Goal: Task Accomplishment & Management: Manage account settings

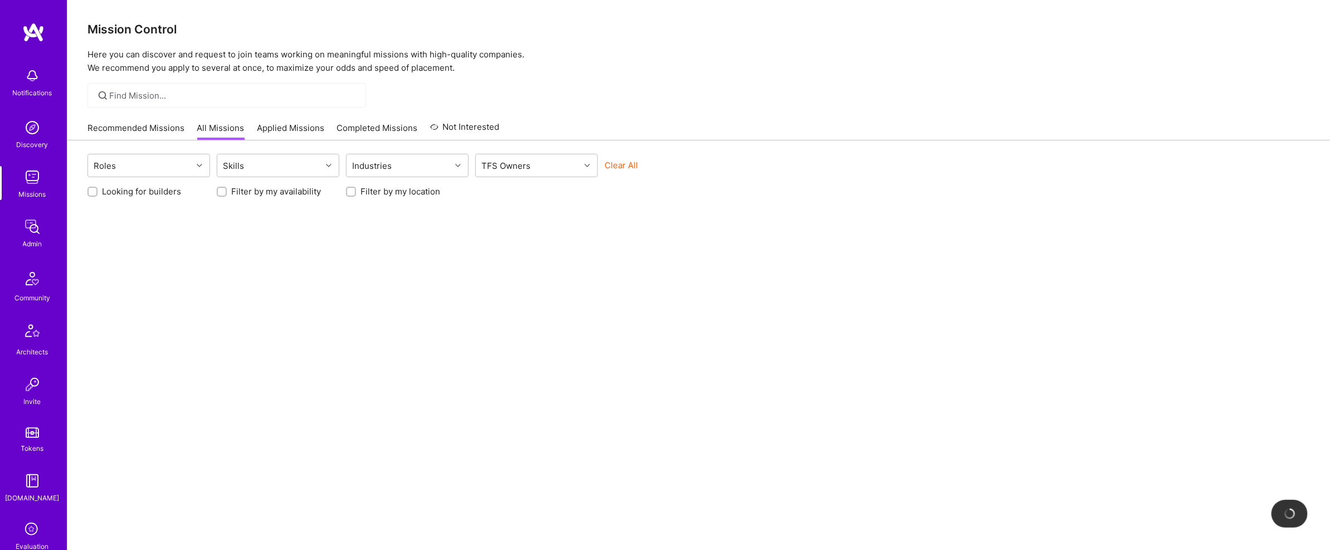
click at [33, 230] on img at bounding box center [32, 227] width 22 height 22
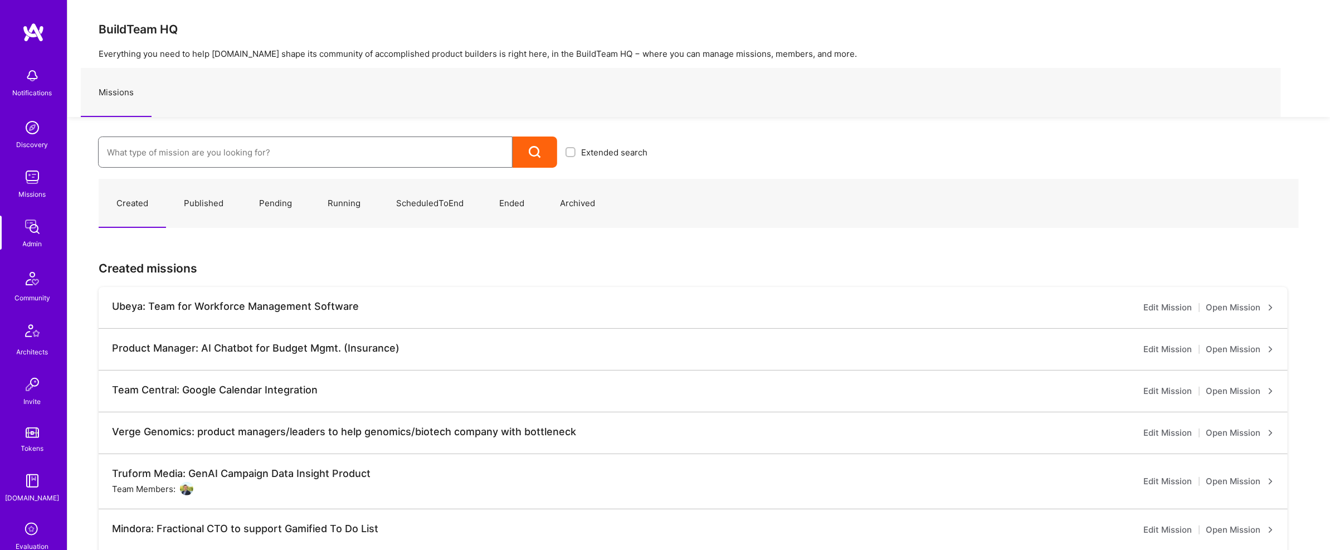
click at [139, 149] on input at bounding box center [305, 152] width 397 height 28
type input "k"
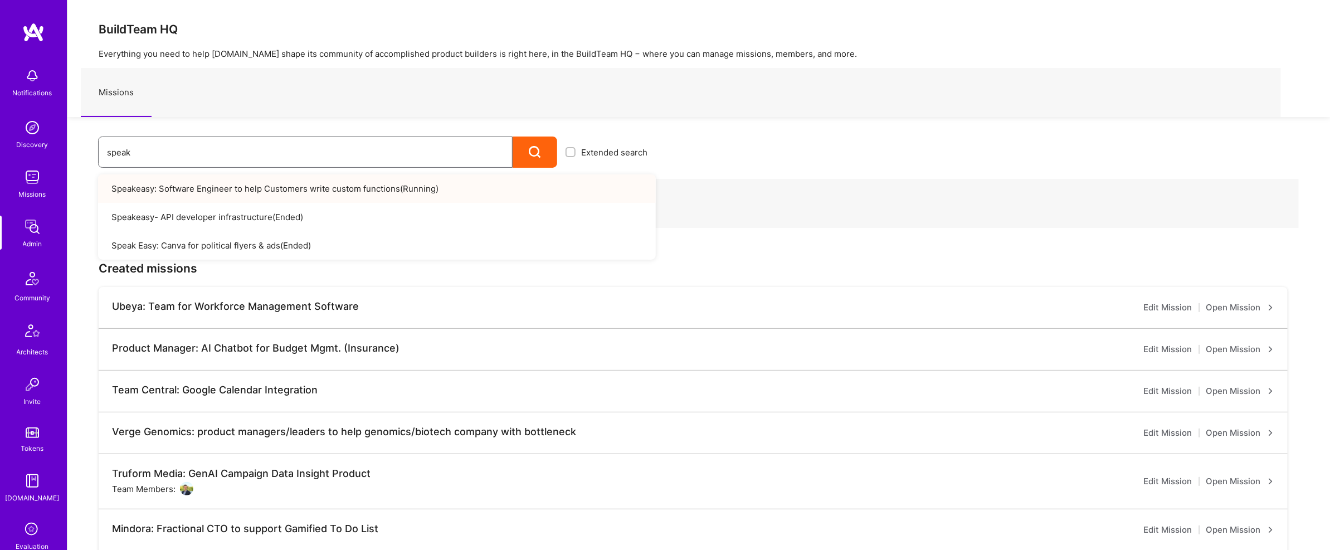
type input "speak"
click at [276, 199] on link "Speakeasy: Software Engineer to help Customers write custom functions ( Running…" at bounding box center [377, 188] width 558 height 28
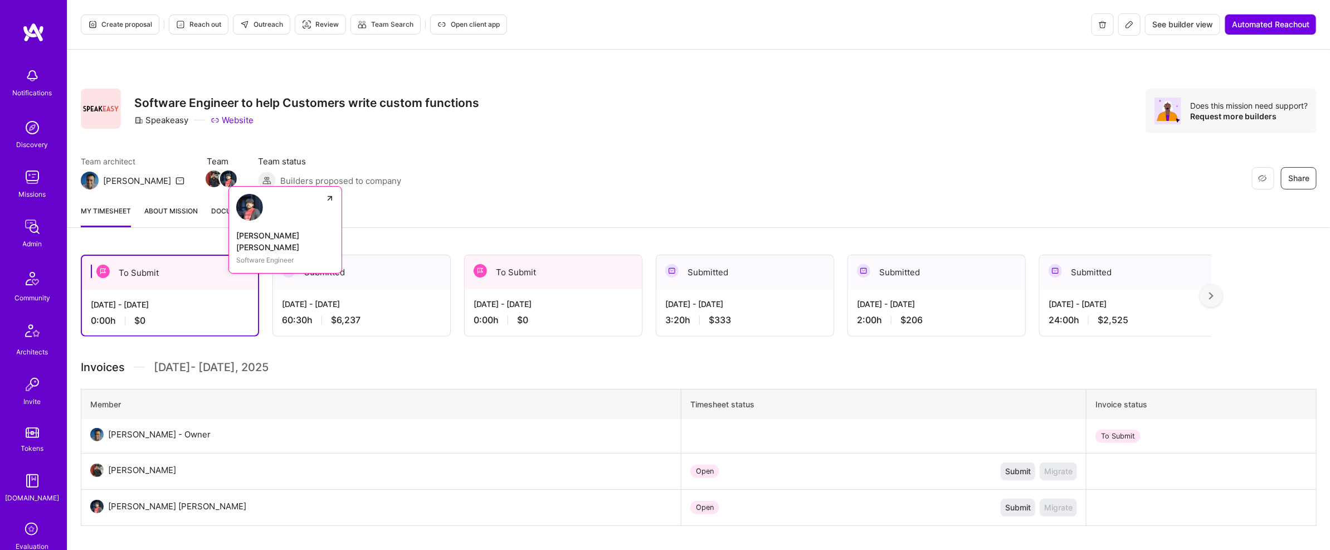
click at [220, 178] on img at bounding box center [228, 178] width 17 height 17
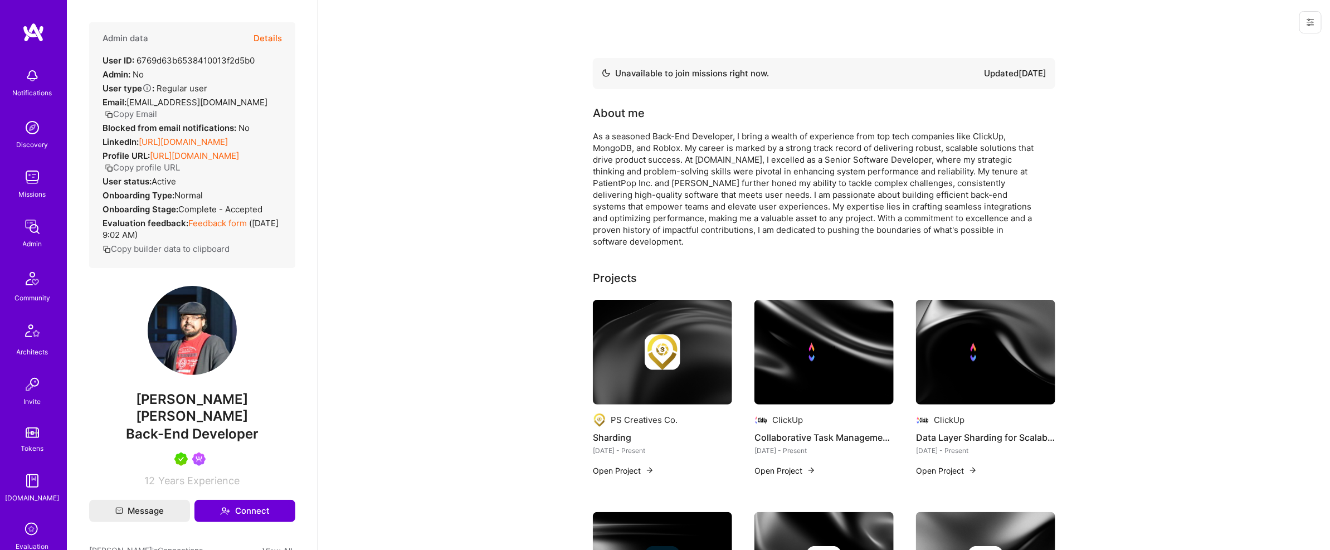
click at [255, 42] on button "Details" at bounding box center [267, 38] width 28 height 32
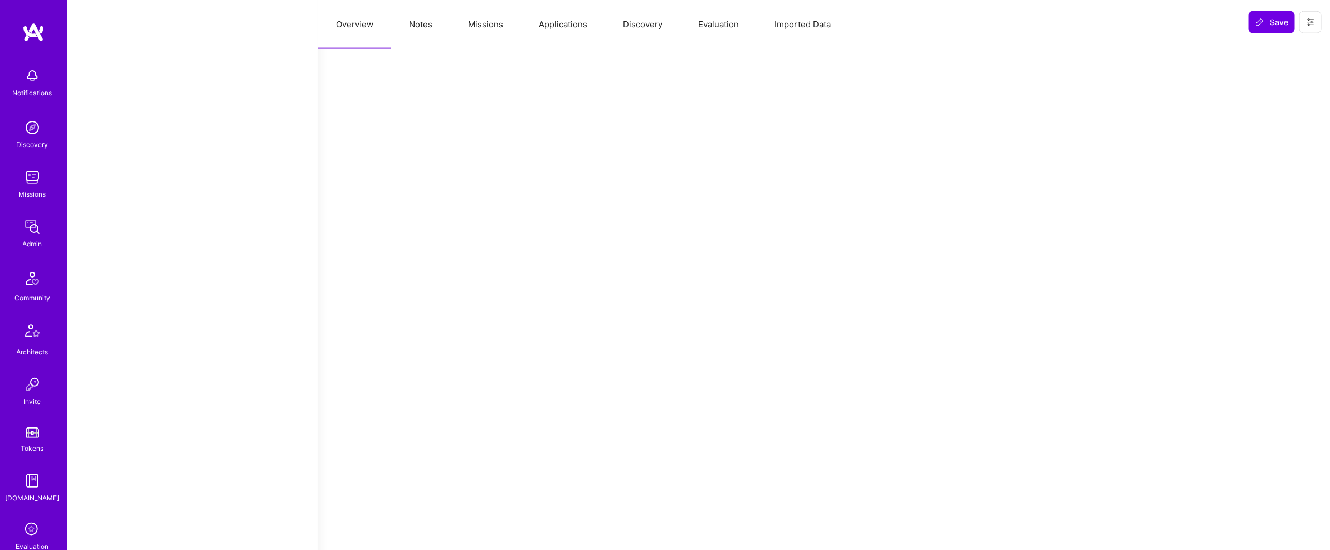
select select "Not Available"
select select "1 Month"
select select "5"
select select "7"
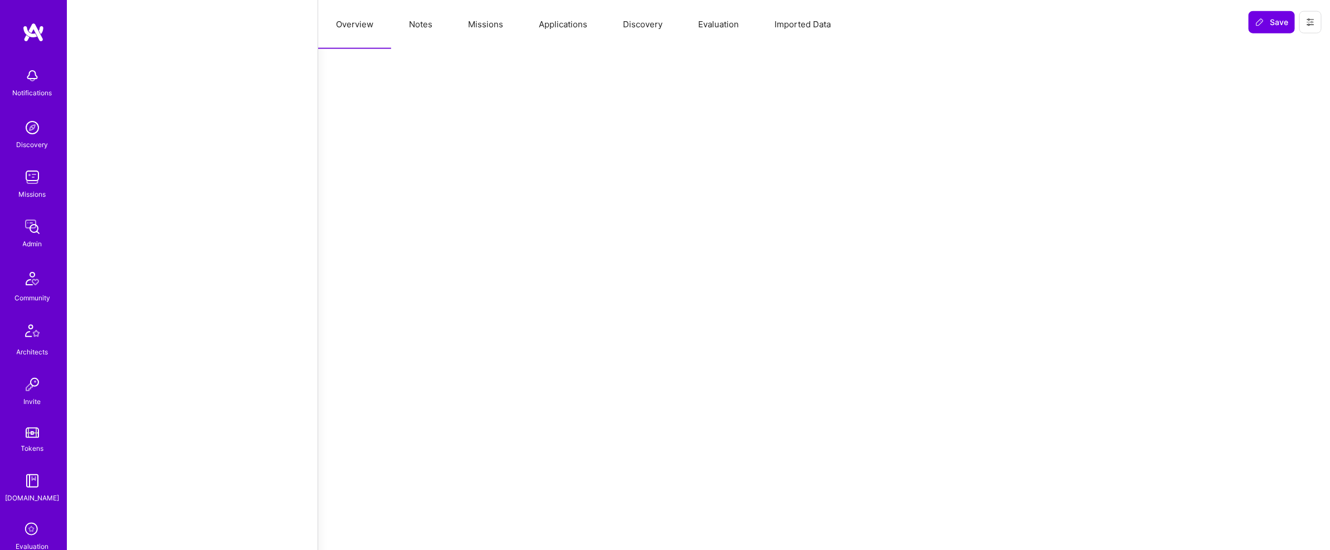
select select "7"
select select "US"
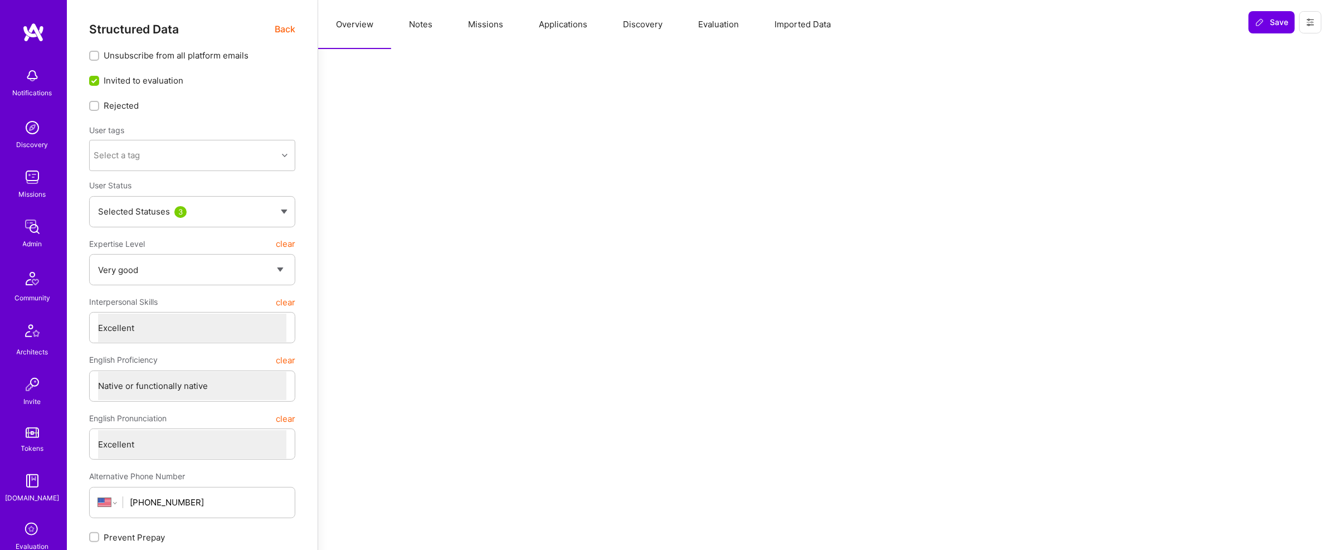
click at [30, 35] on img at bounding box center [33, 32] width 22 height 20
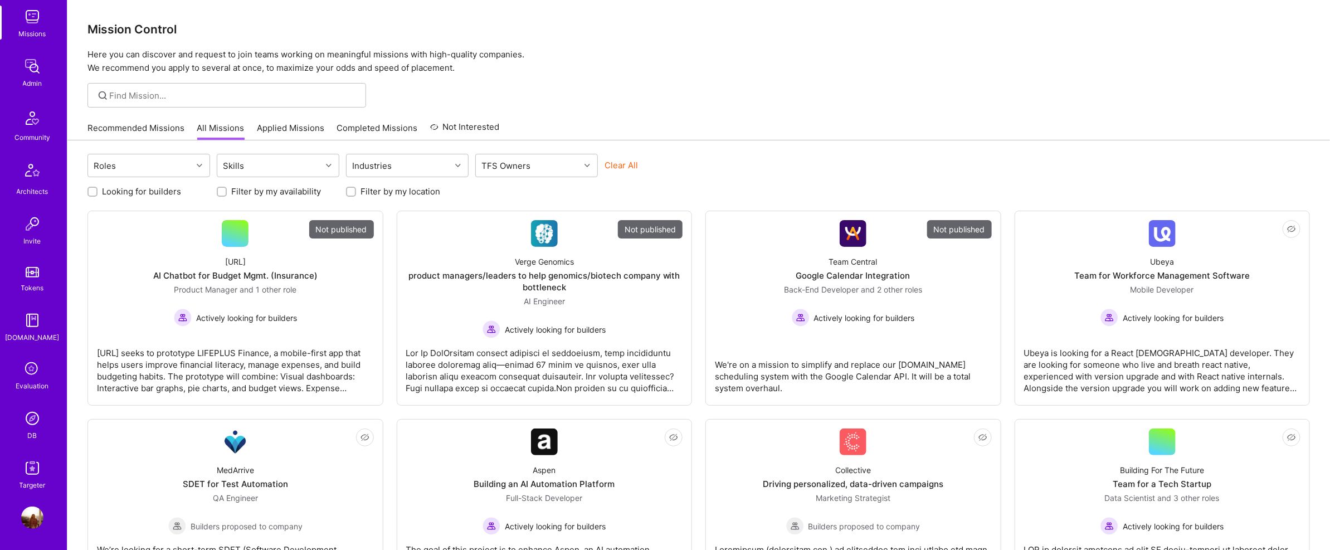
scroll to position [4, 0]
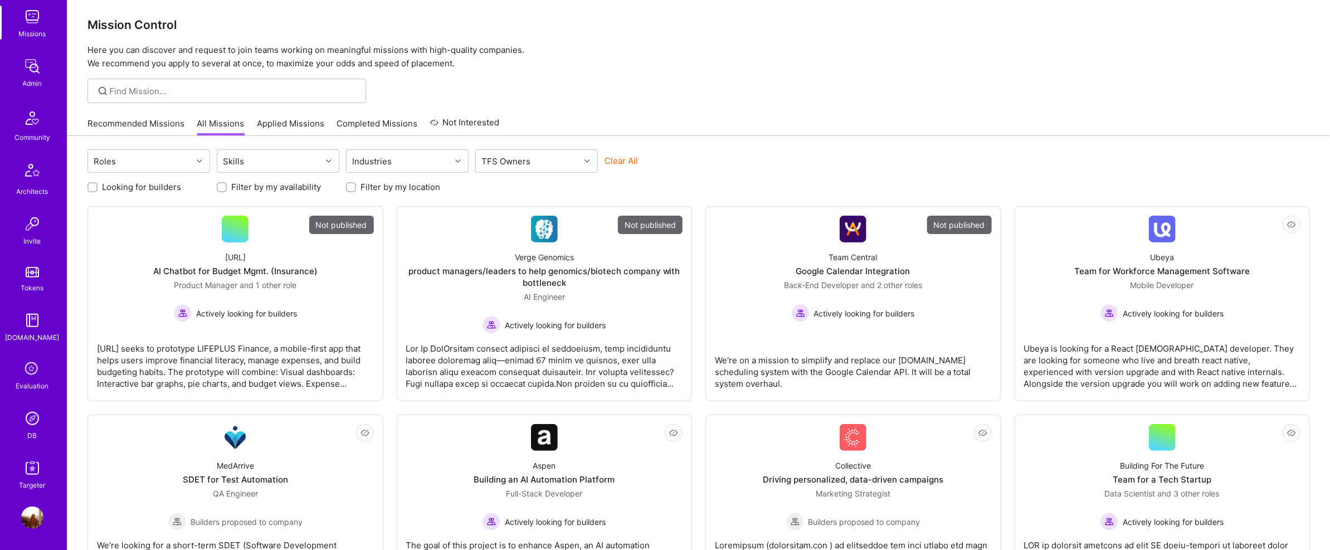
click at [19, 62] on link "Admin" at bounding box center [32, 72] width 69 height 34
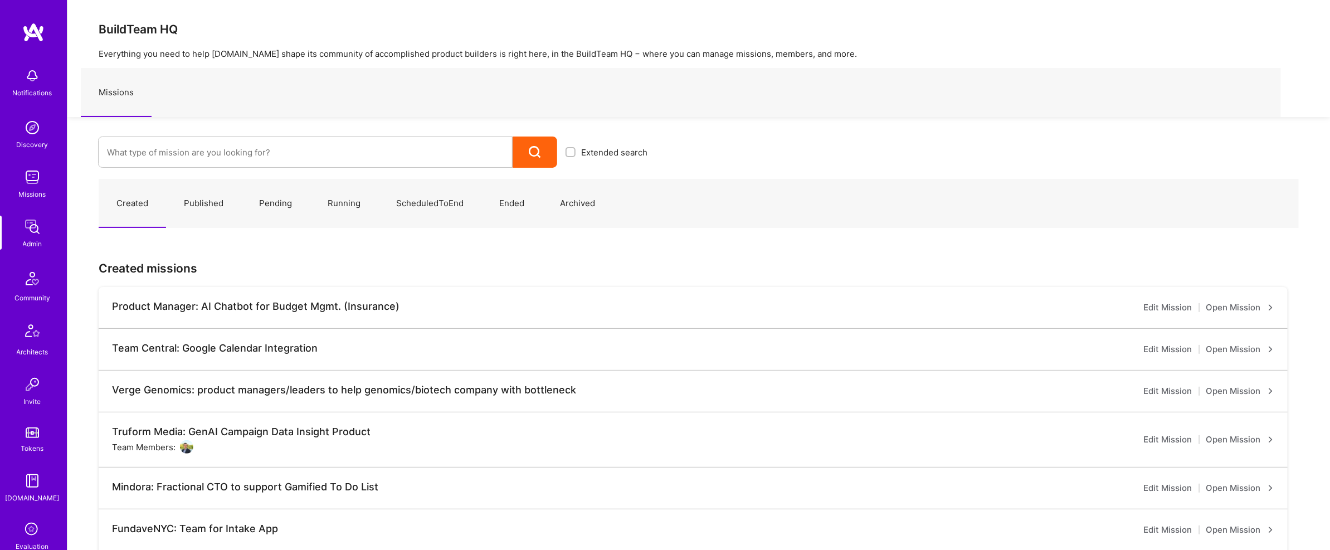
click at [17, 524] on link "Evaluation" at bounding box center [32, 535] width 69 height 33
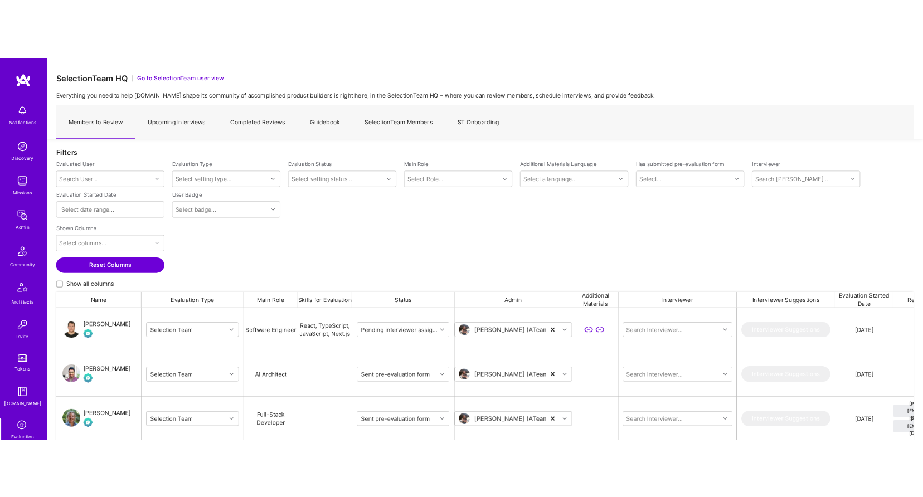
scroll to position [160, 0]
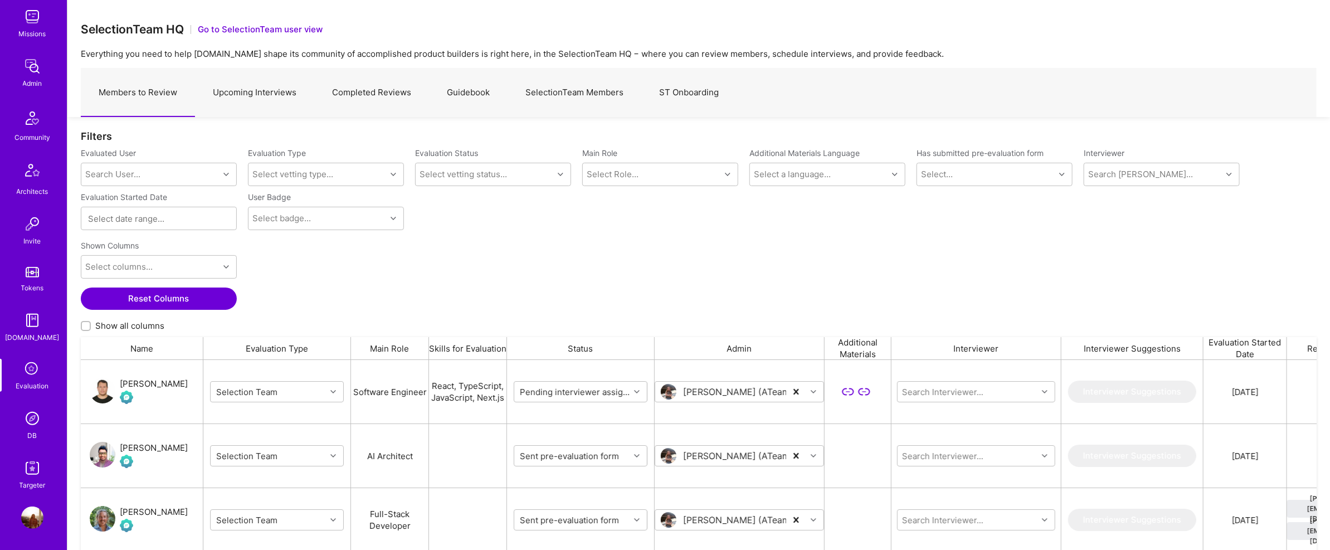
click at [6, 407] on link "DB" at bounding box center [32, 424] width 69 height 34
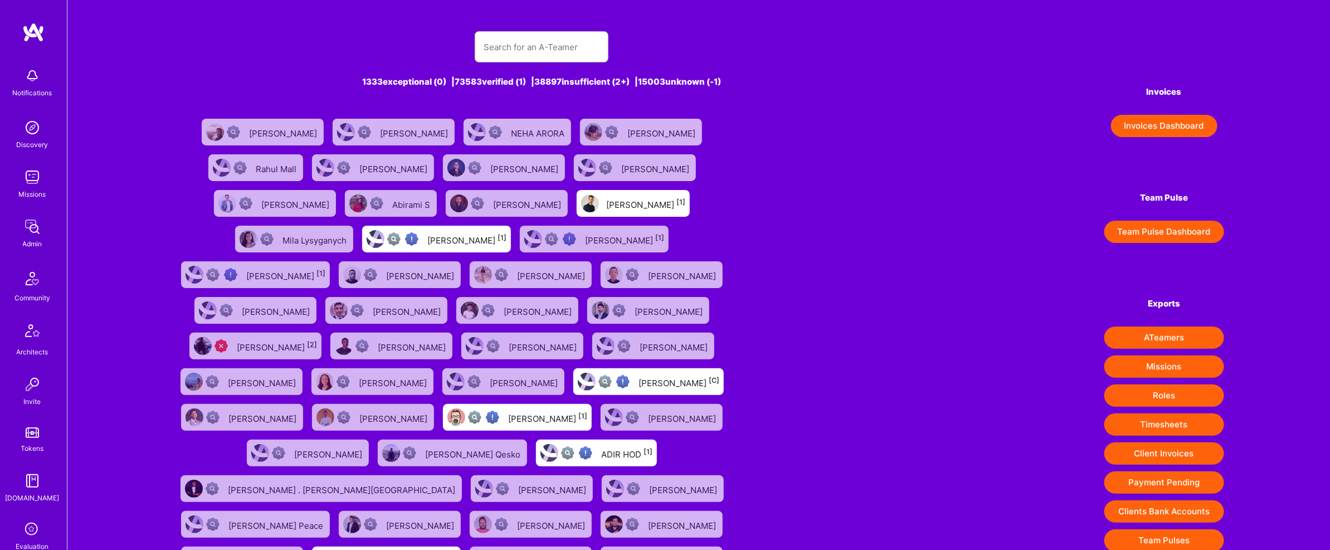
click at [540, 22] on div "1333 exceptional (0) | 73583 verified (1) | 38897 insufficient (2+) | 15003 unk…" at bounding box center [541, 316] width 736 height 596
click at [526, 44] on input "text" at bounding box center [542, 47] width 116 height 28
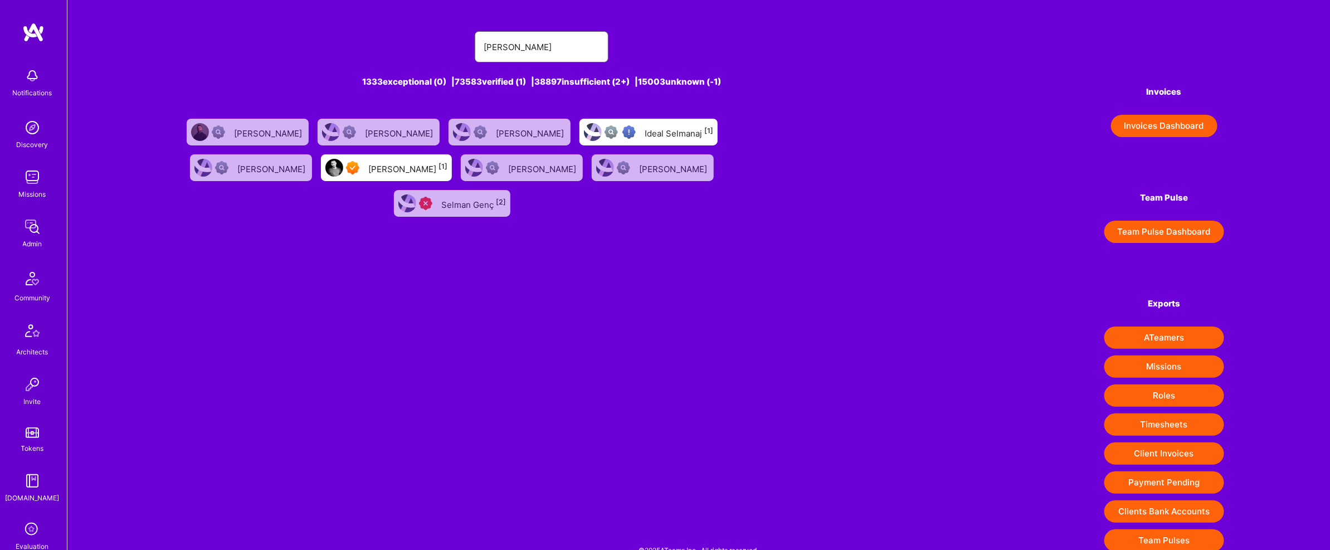
type input "selman"
click at [396, 173] on div "Selman Kaldiroglu [1]" at bounding box center [407, 167] width 79 height 14
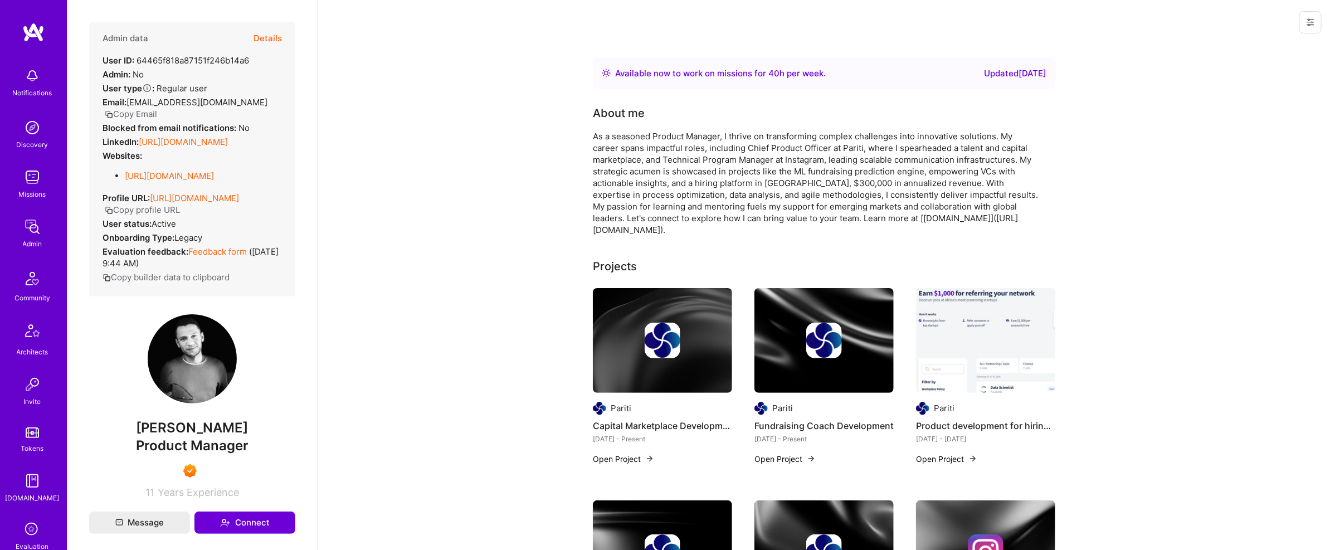
click at [115, 110] on button "Copy Email" at bounding box center [131, 114] width 52 height 12
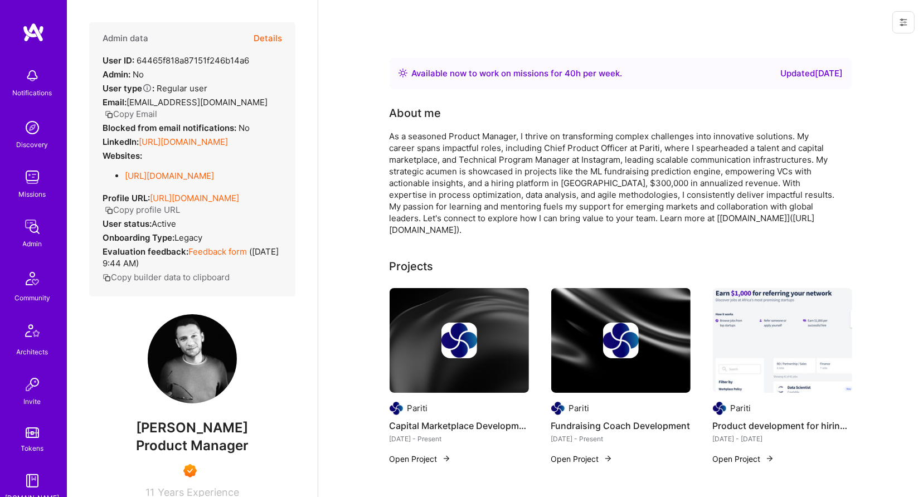
click at [23, 241] on div "Admin" at bounding box center [32, 244] width 19 height 12
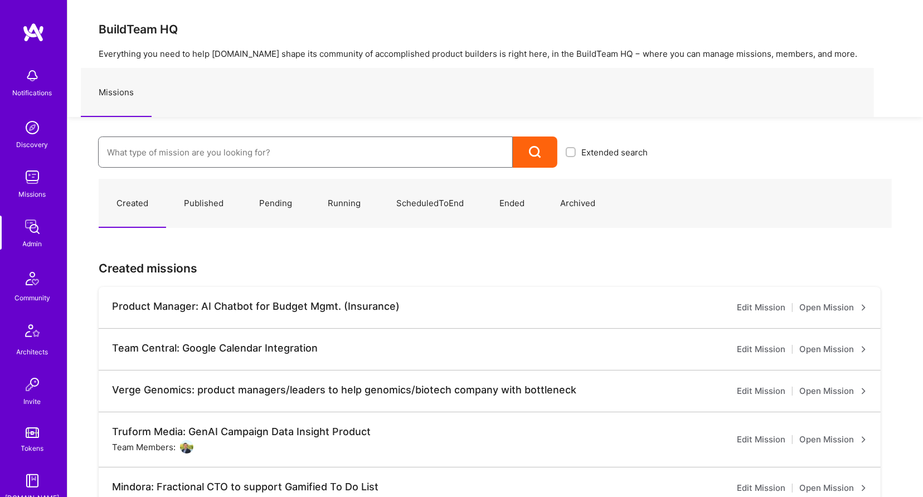
click at [202, 147] on input at bounding box center [305, 152] width 397 height 28
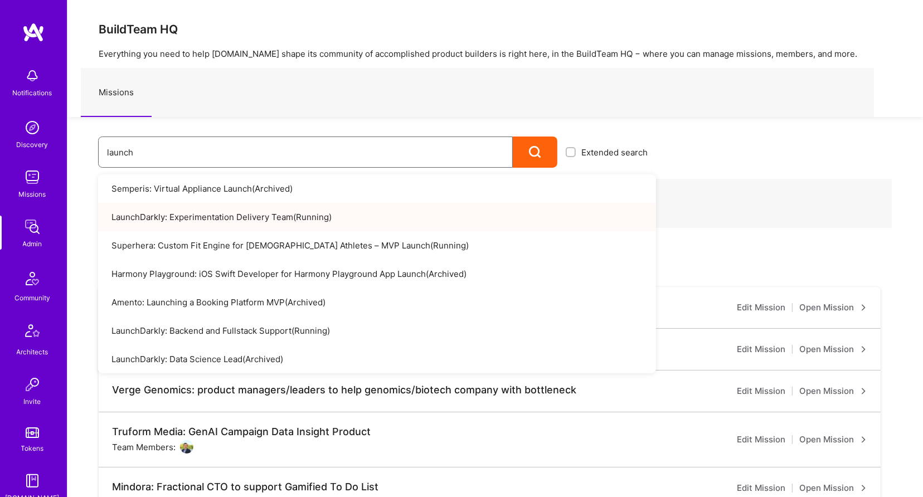
type input "launch"
click at [235, 210] on link "LaunchDarkly: Experimentation Delivery Team ( Running )" at bounding box center [377, 217] width 558 height 28
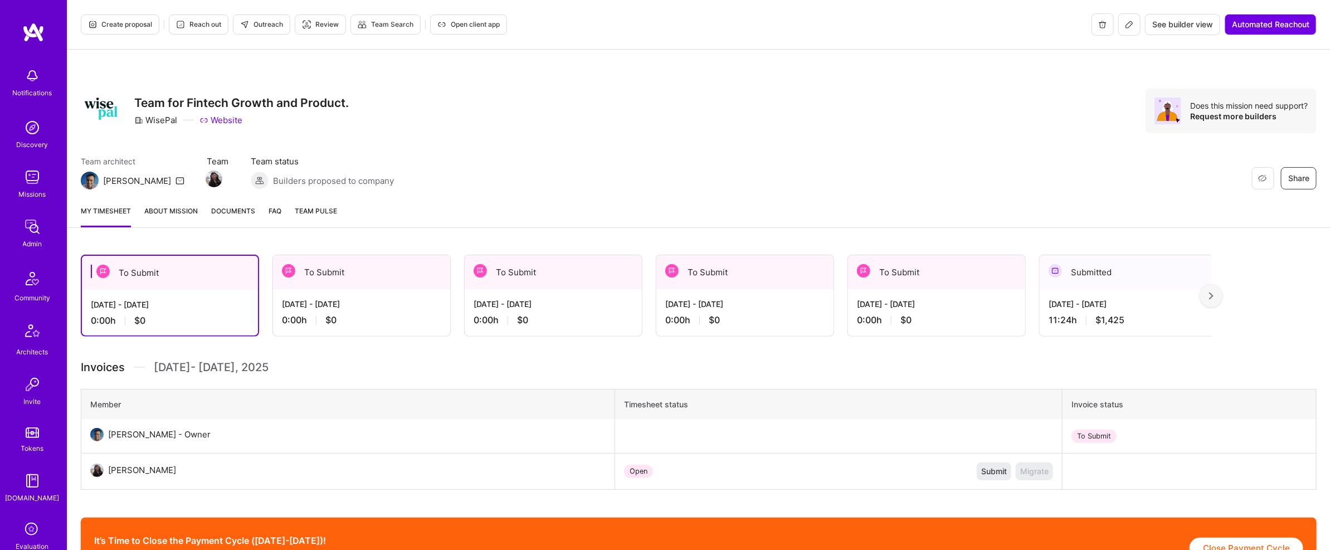
click at [1136, 25] on button at bounding box center [1129, 24] width 22 height 22
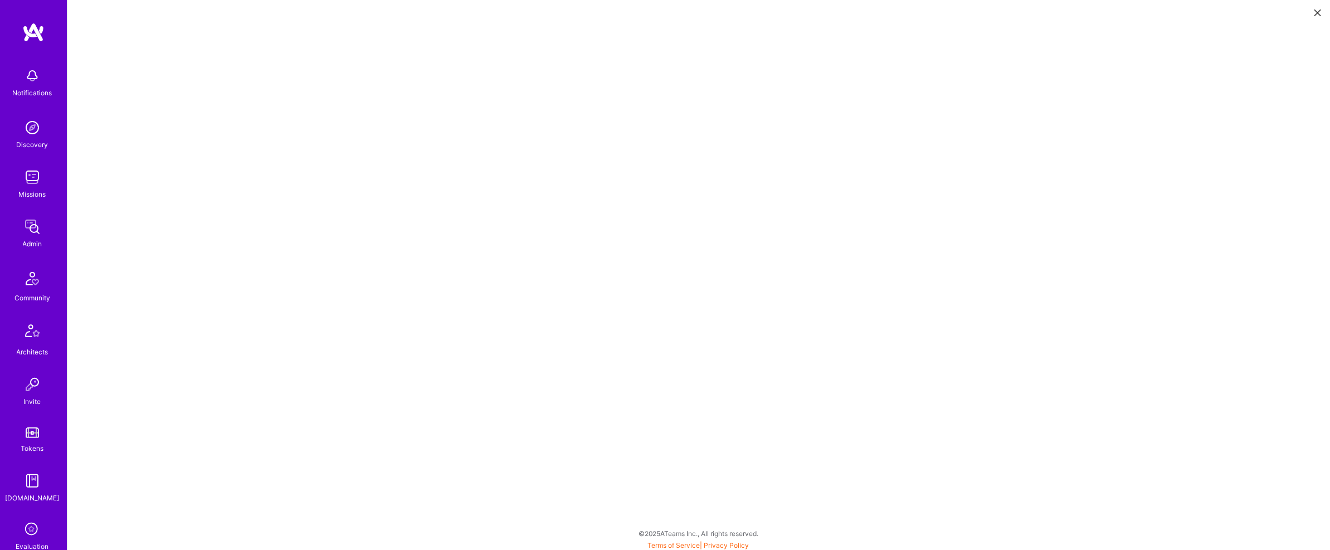
scroll to position [3, 0]
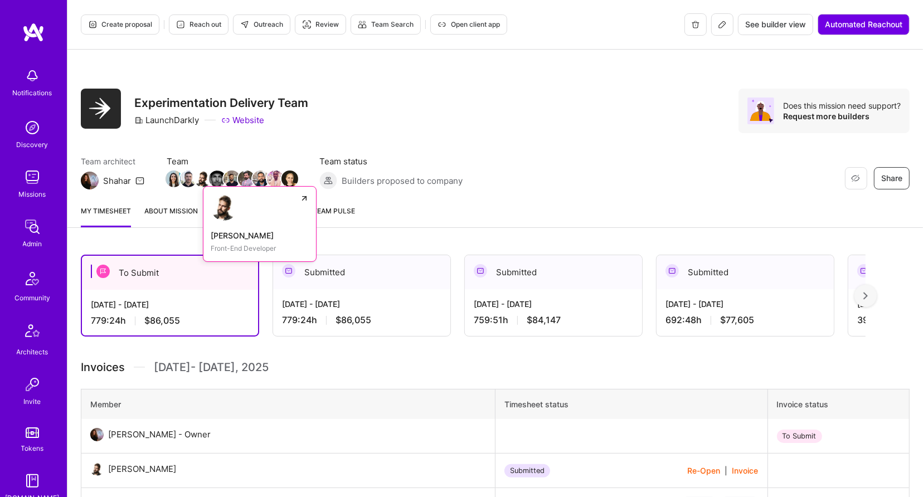
click at [199, 183] on img at bounding box center [202, 178] width 17 height 17
click at [716, 19] on button at bounding box center [722, 24] width 22 height 22
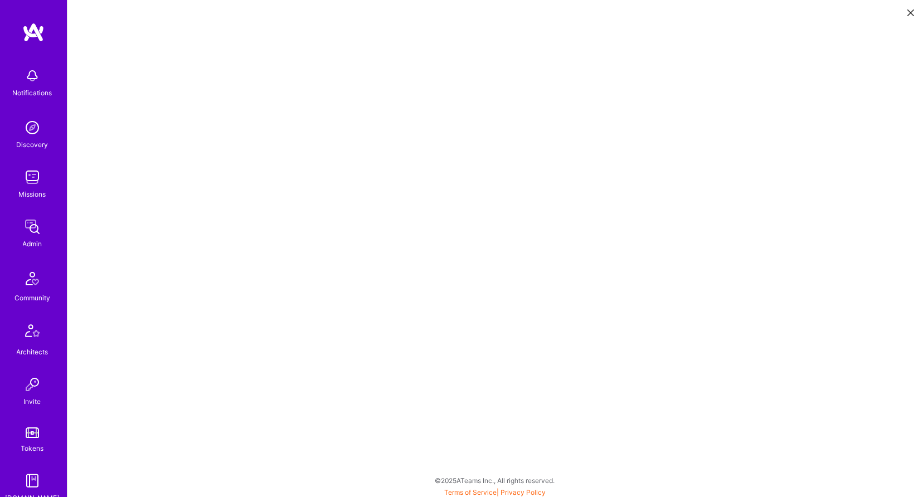
scroll to position [3, 0]
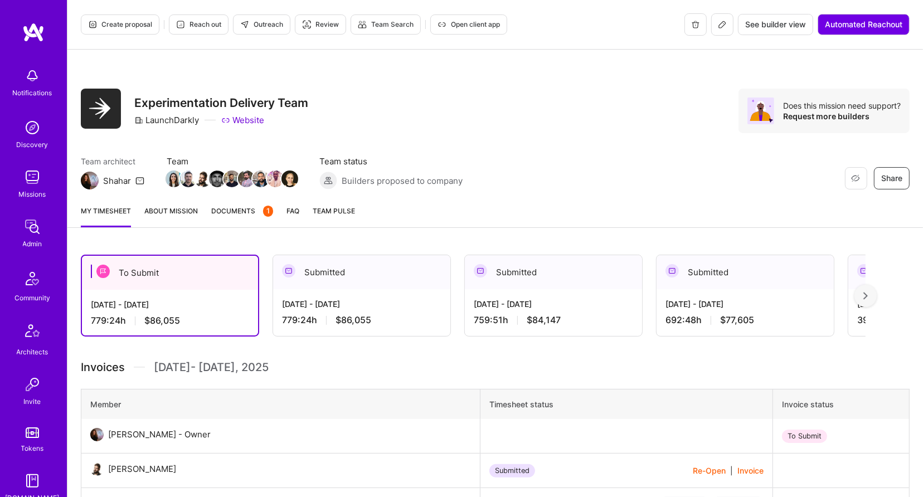
click at [718, 33] on button at bounding box center [722, 24] width 22 height 22
click at [724, 31] on button at bounding box center [722, 24] width 22 height 22
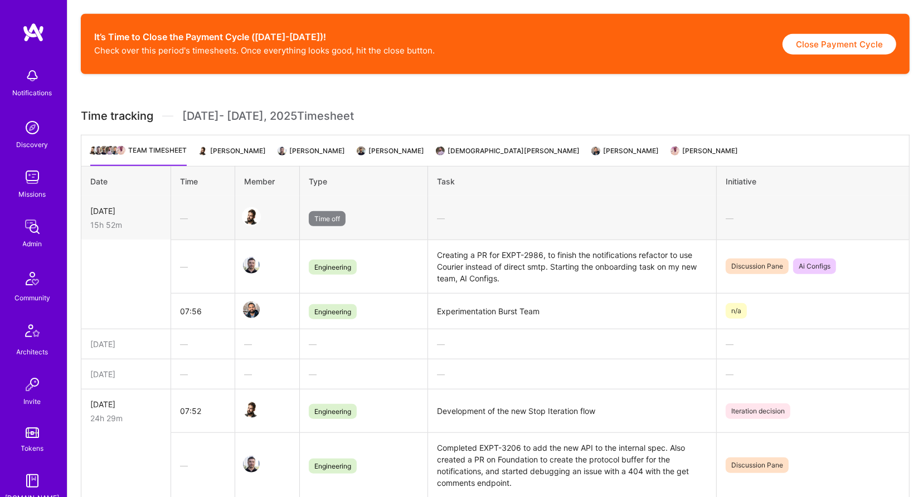
scroll to position [797, 0]
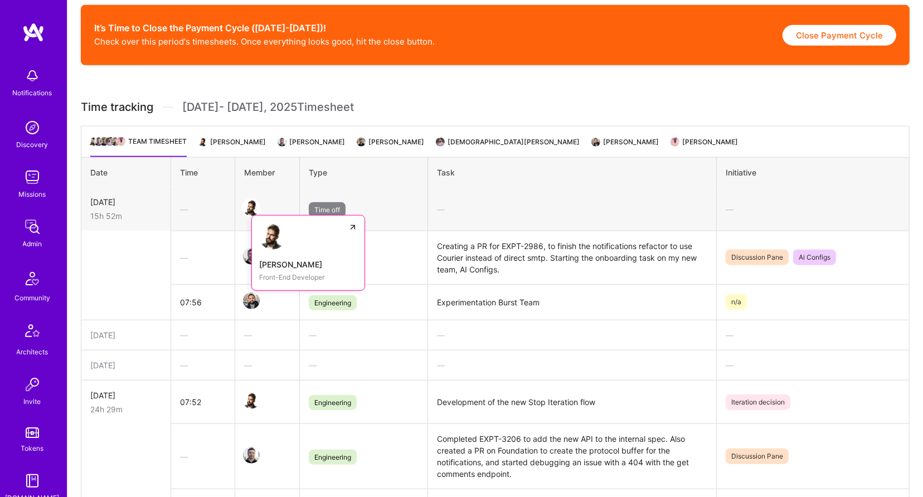
click at [250, 202] on img at bounding box center [251, 207] width 17 height 17
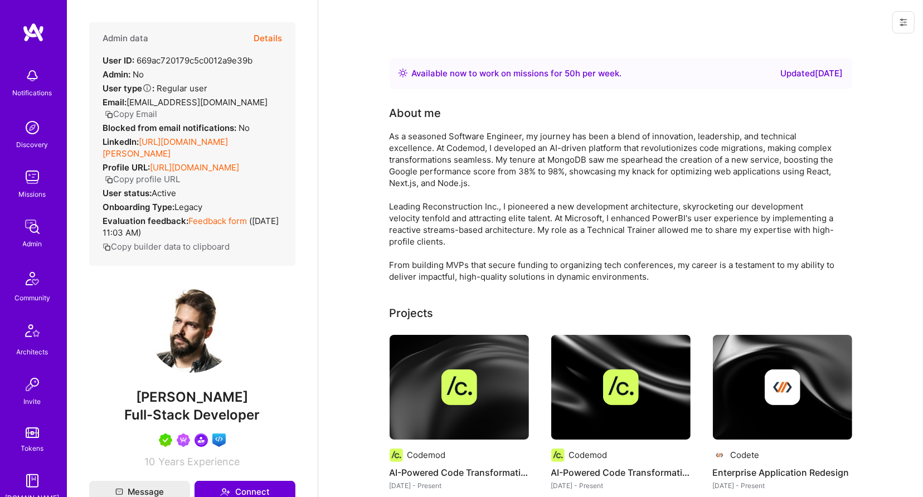
click at [275, 33] on button "Details" at bounding box center [267, 38] width 28 height 32
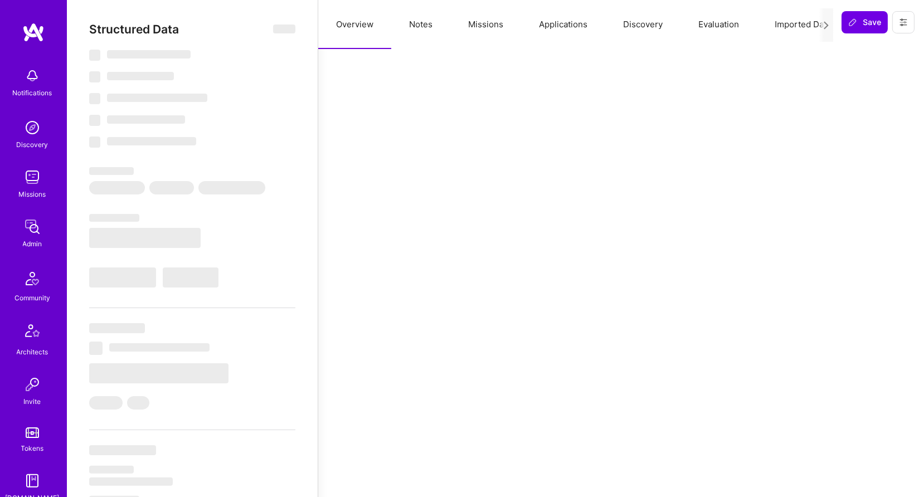
select select "Right Now"
select select "5"
select select "7"
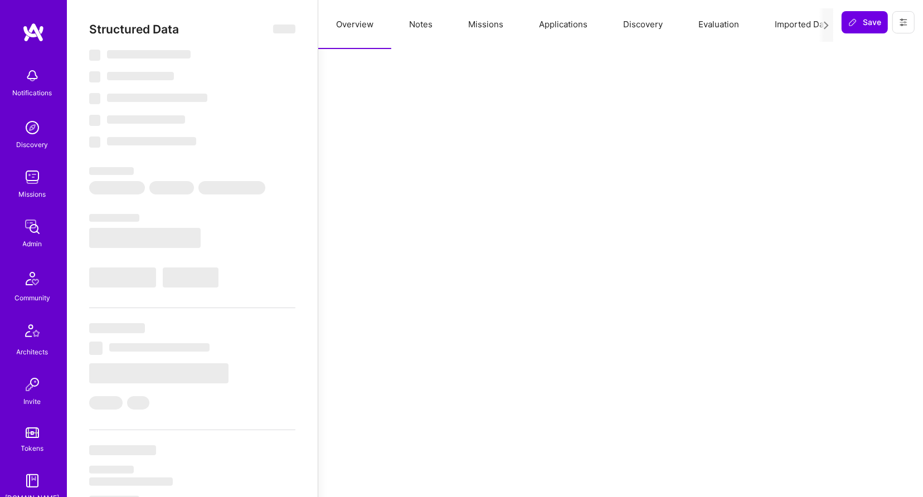
select select "US"
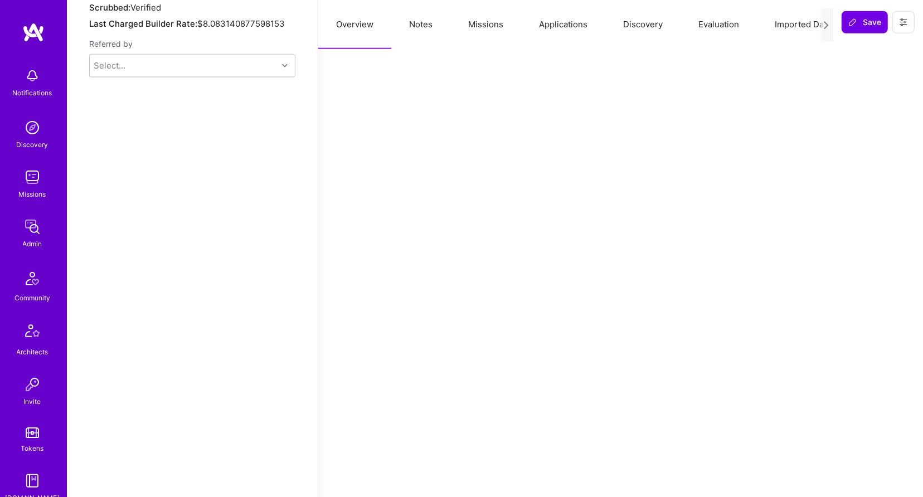
scroll to position [1091, 0]
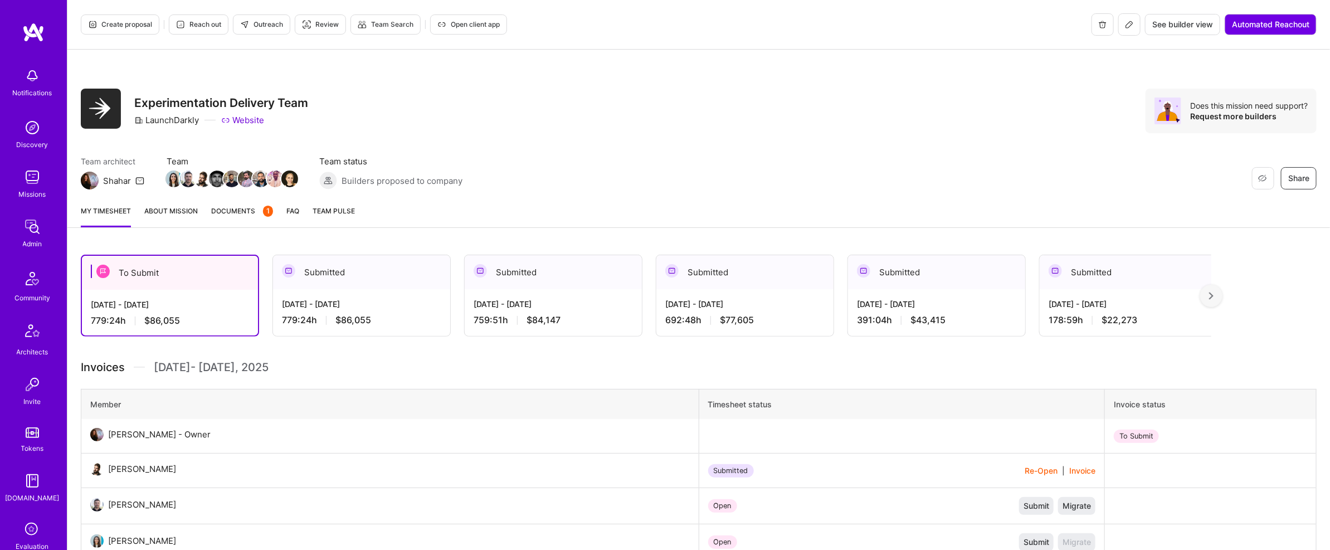
click at [28, 237] on img at bounding box center [32, 227] width 22 height 22
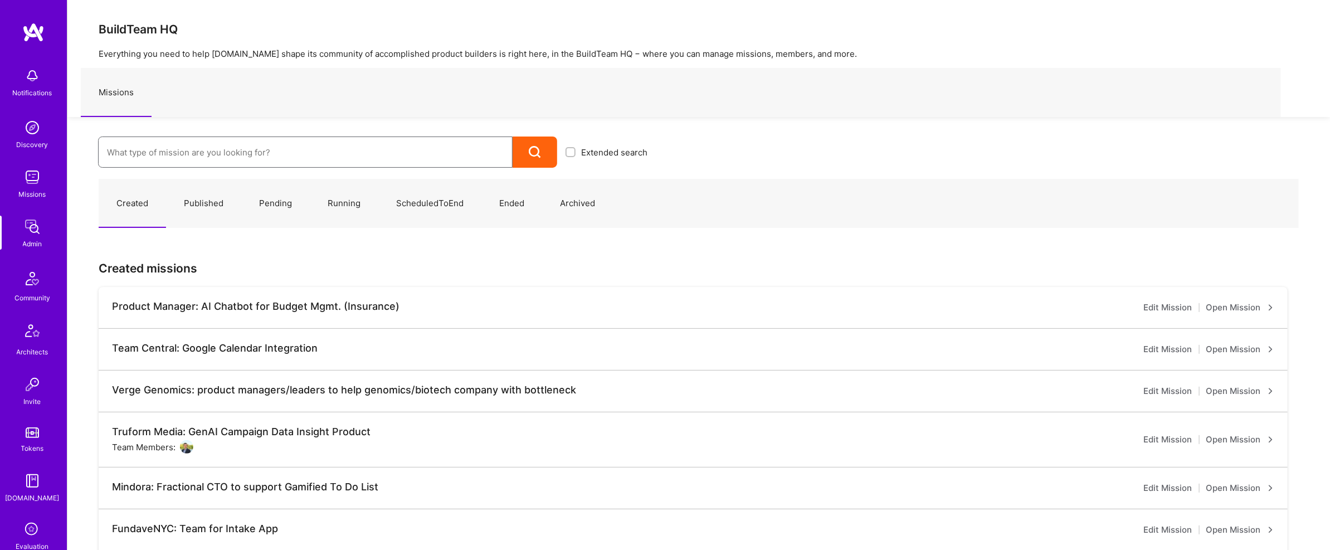
click at [144, 149] on input at bounding box center [305, 152] width 397 height 28
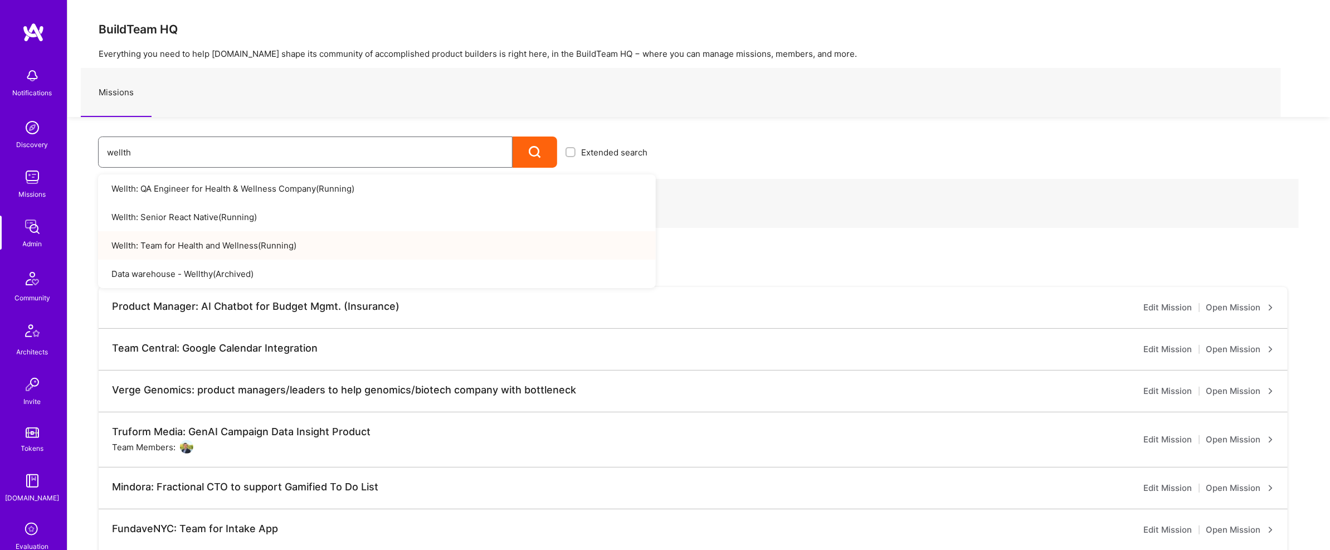
type input "wellth"
click at [267, 244] on link "Wellth: Team for Health and Wellness ( Running )" at bounding box center [377, 245] width 558 height 28
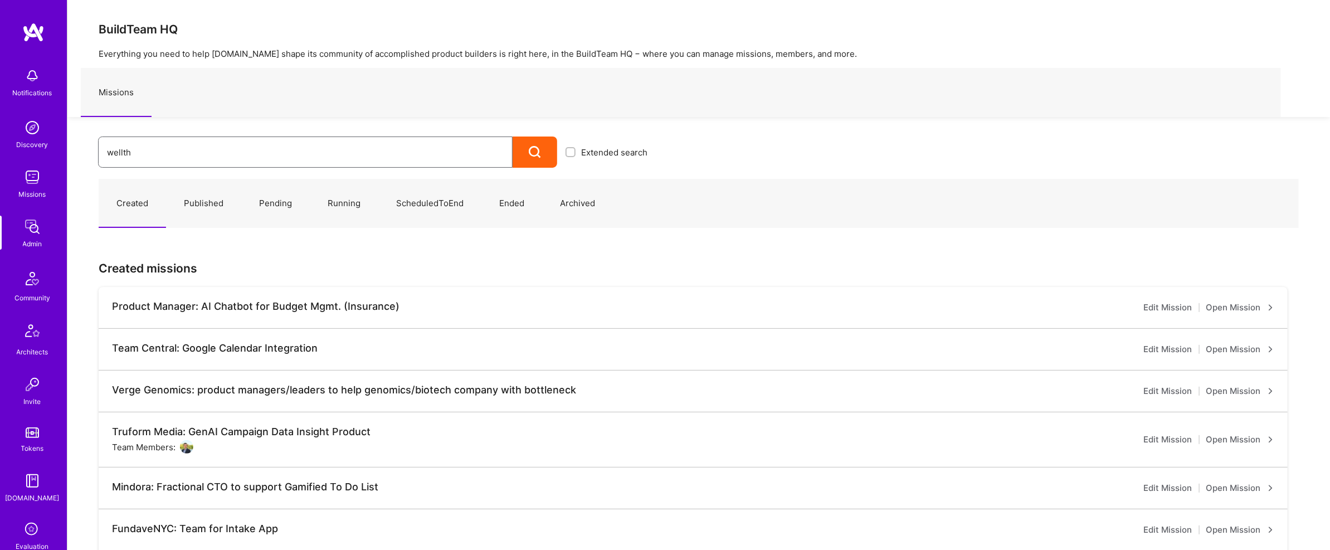
click at [192, 155] on input "wellth" at bounding box center [305, 152] width 397 height 28
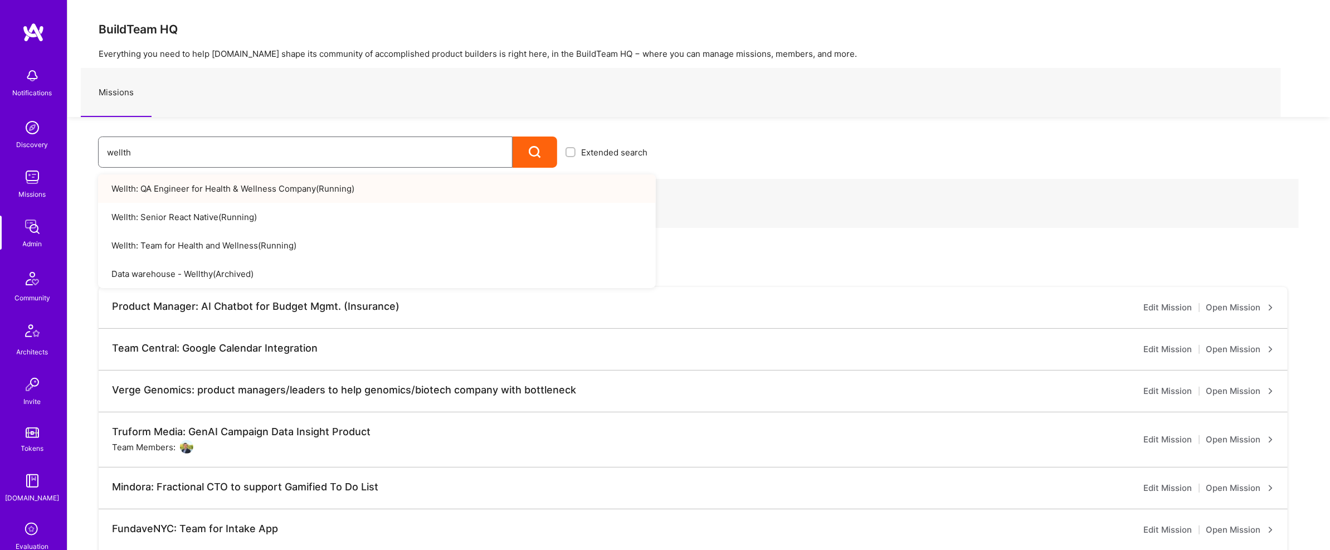
type input "wellth"
click at [274, 191] on link "Wellth: QA Engineer for Health & Wellness Company ( Running )" at bounding box center [377, 188] width 558 height 28
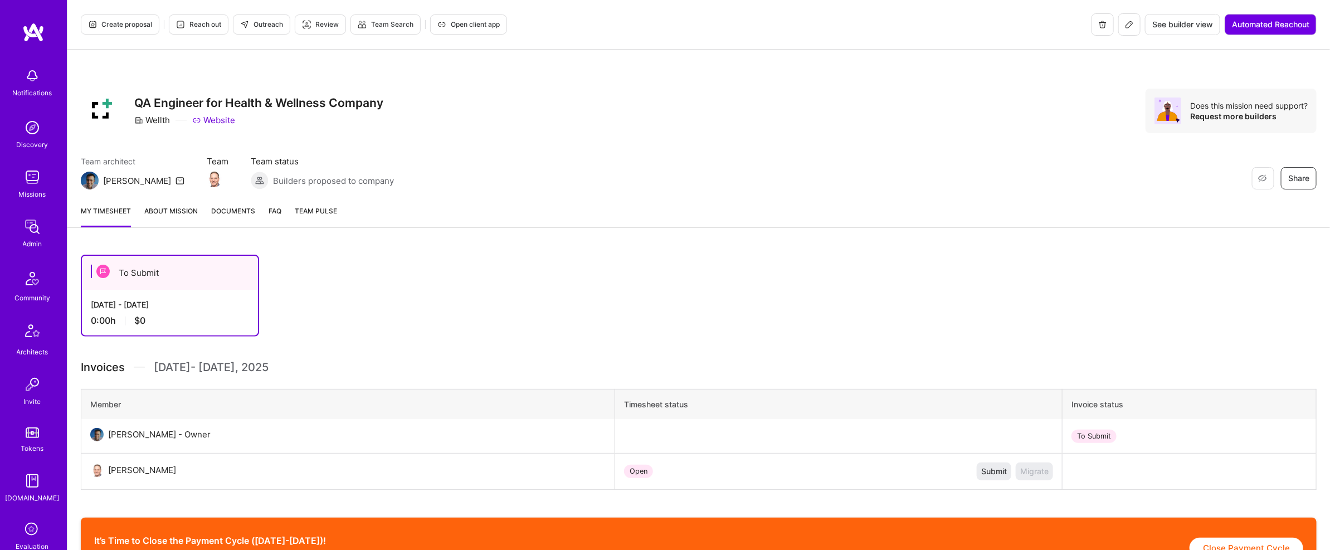
click at [28, 240] on div "Admin" at bounding box center [32, 244] width 19 height 12
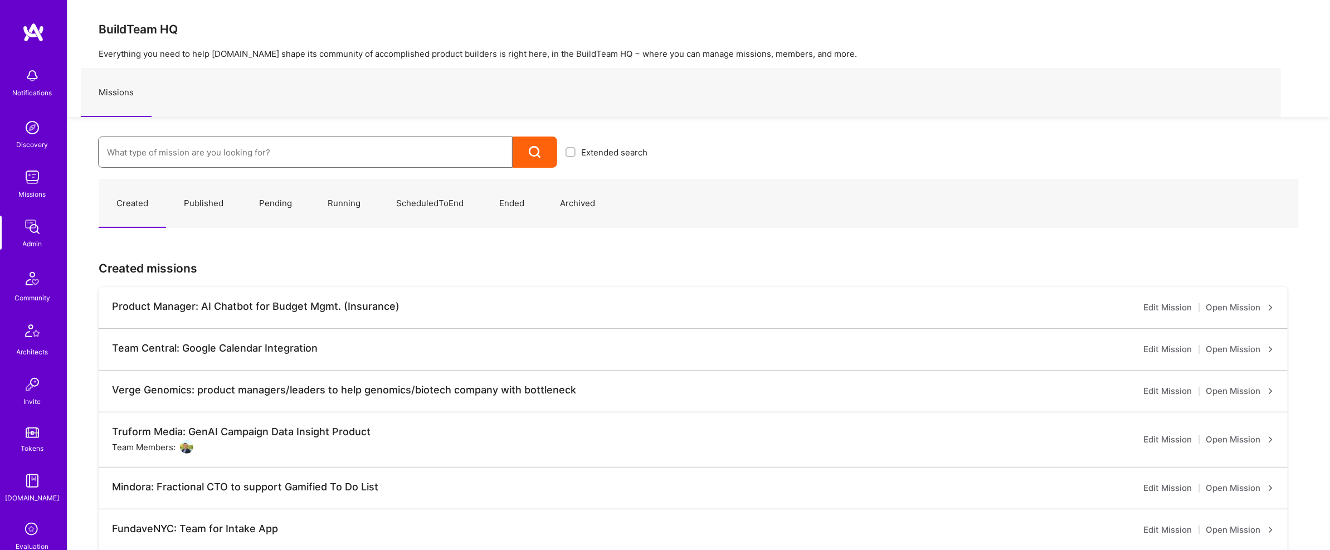
click at [248, 149] on input at bounding box center [305, 152] width 397 height 28
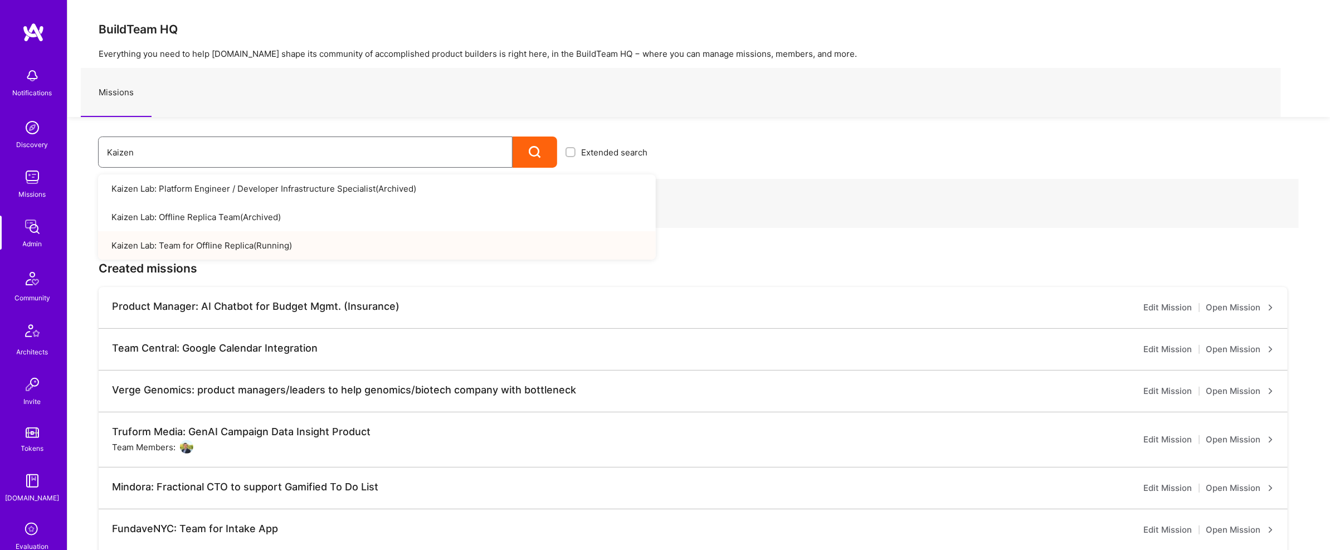
type input "Kaizen"
click at [275, 232] on link "Kaizen Lab: Team for Offline Replica ( Running )" at bounding box center [377, 245] width 558 height 28
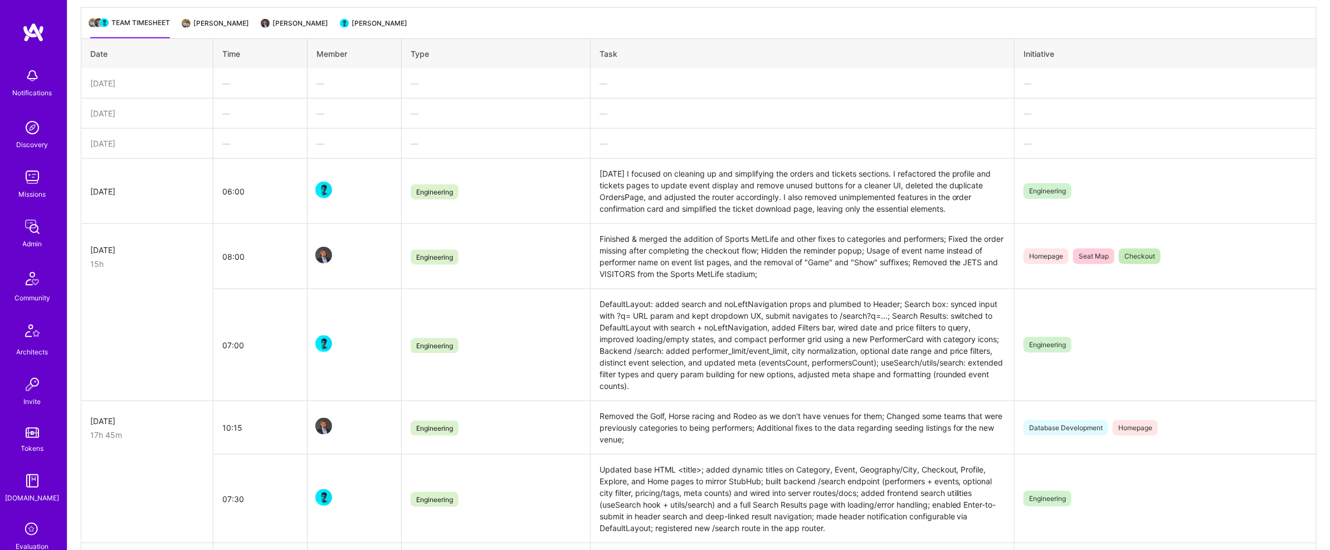
scroll to position [160, 0]
drag, startPoint x: 27, startPoint y: 421, endPoint x: 24, endPoint y: 389, distance: 32.5
click at [35, 417] on img at bounding box center [32, 418] width 22 height 22
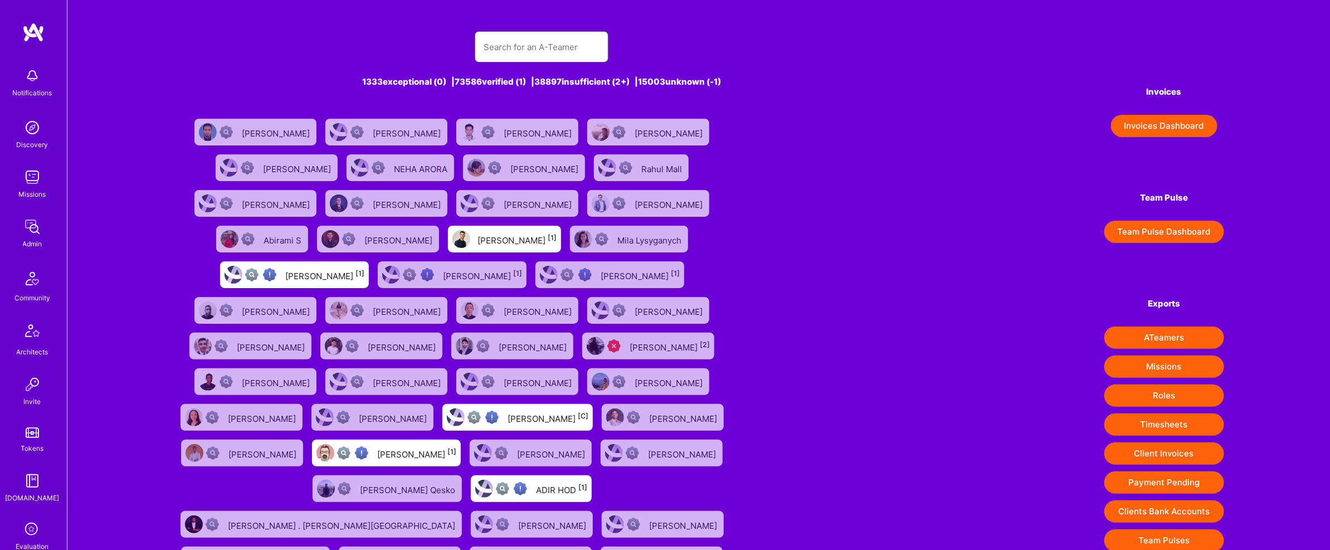
click at [509, 38] on input "text" at bounding box center [542, 47] width 116 height 28
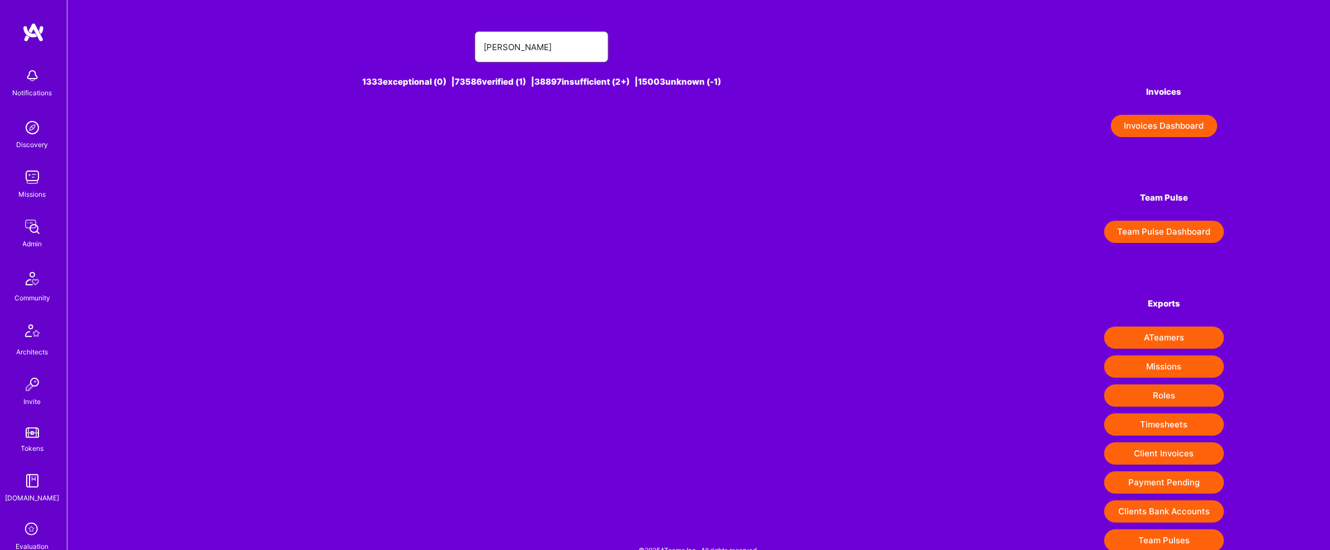
type input "ahmad m"
click at [51, 238] on link "Admin" at bounding box center [32, 233] width 69 height 34
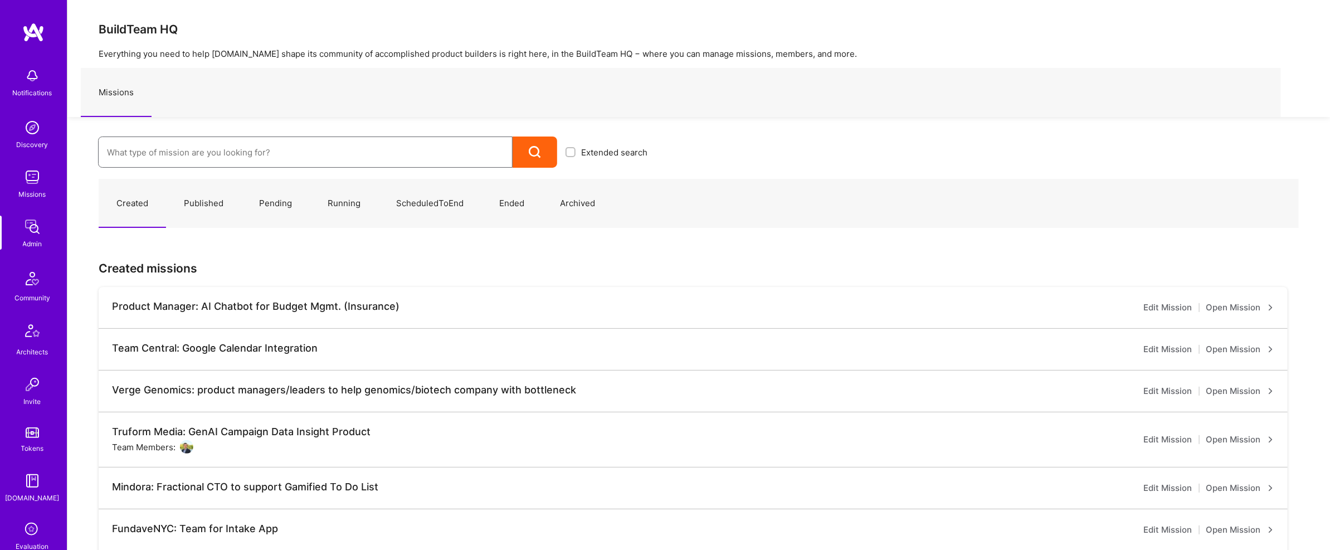
click at [225, 157] on input at bounding box center [305, 152] width 397 height 28
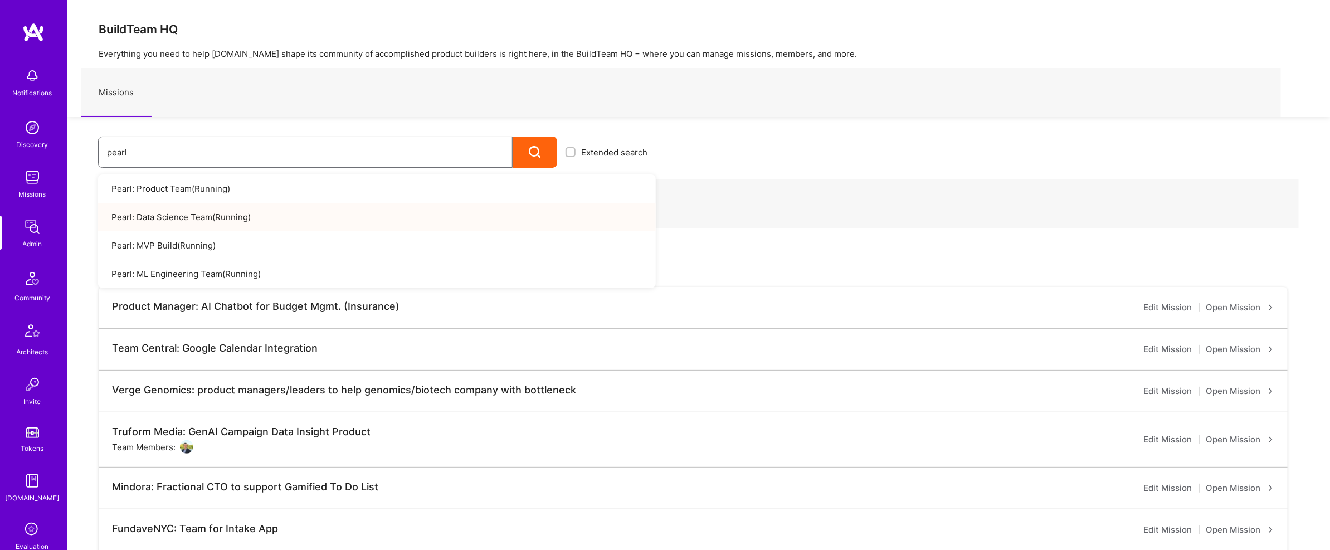
type input "pearl"
click at [210, 218] on link "Pearl: Data Science Team ( Running )" at bounding box center [377, 217] width 558 height 28
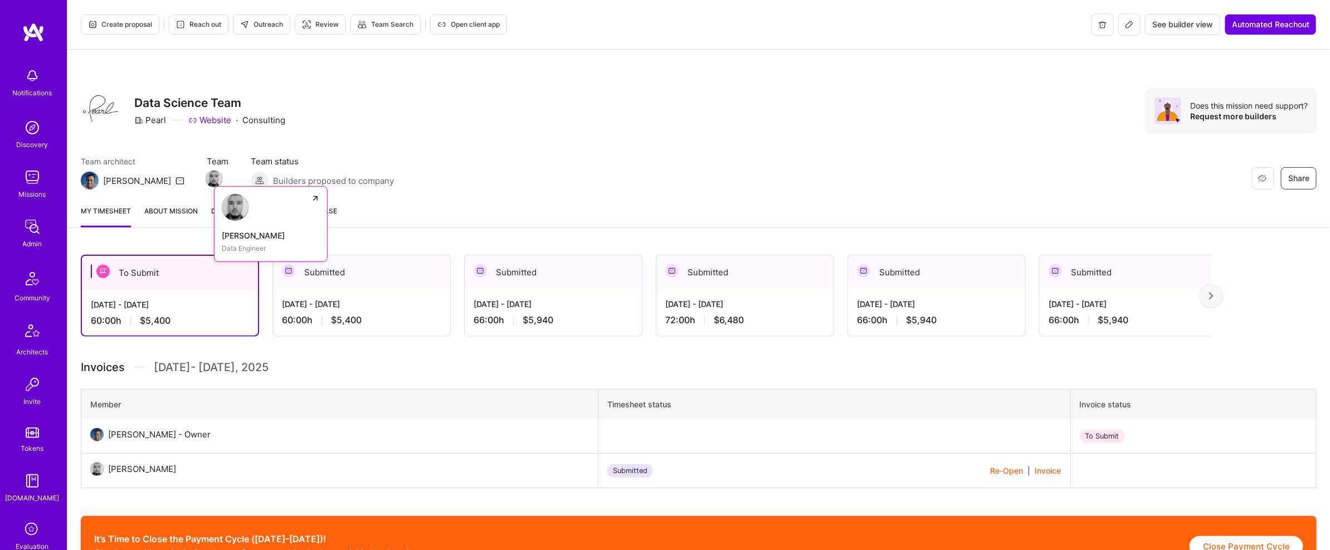
click at [206, 178] on img at bounding box center [214, 178] width 17 height 17
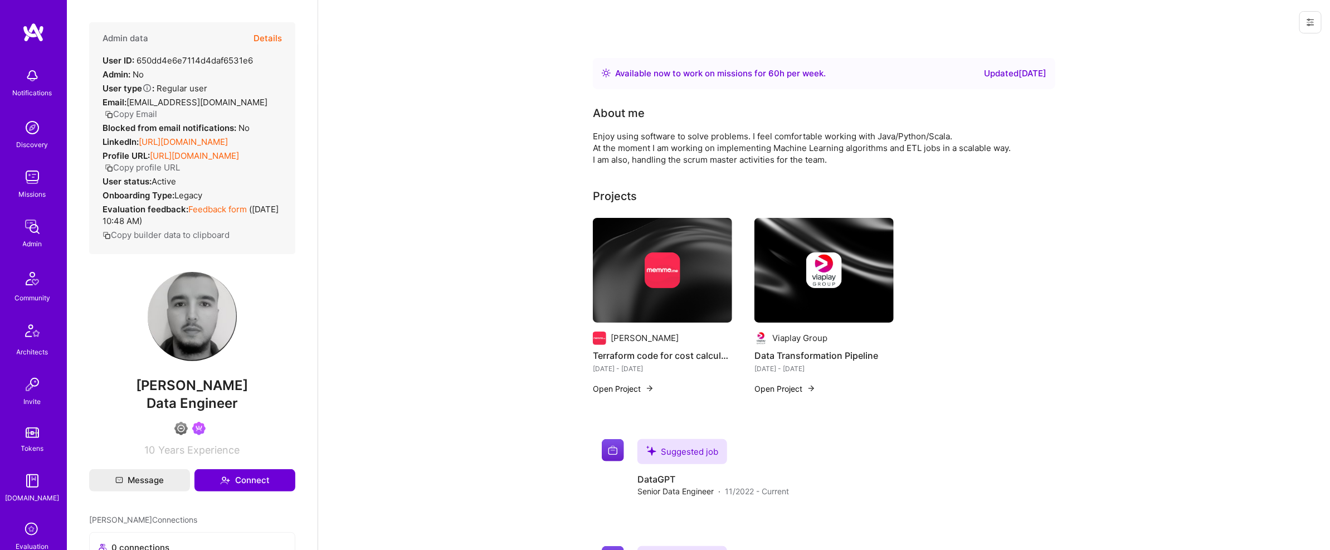
click at [268, 35] on button "Details" at bounding box center [267, 38] width 28 height 32
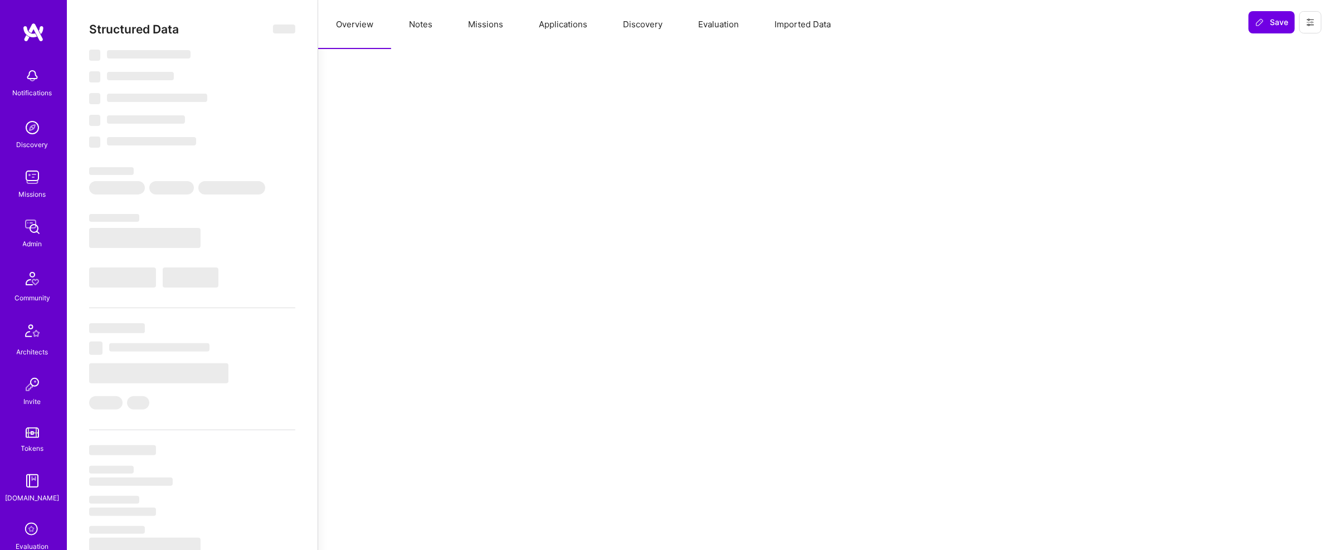
select select "Right Now"
select select "4"
select select "7"
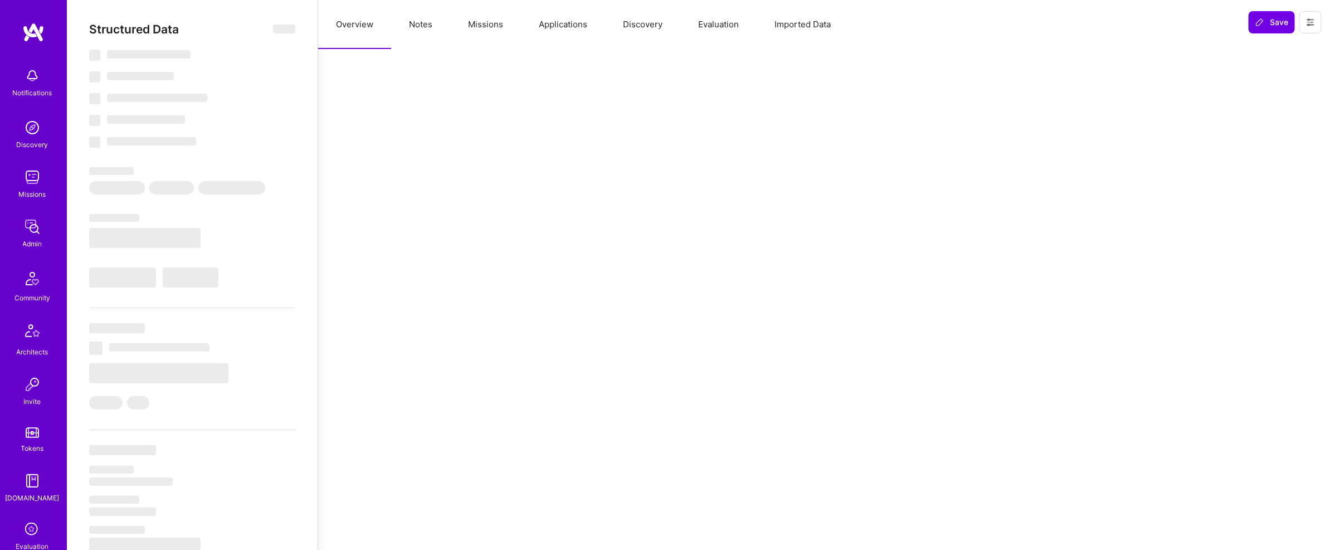
select select "US"
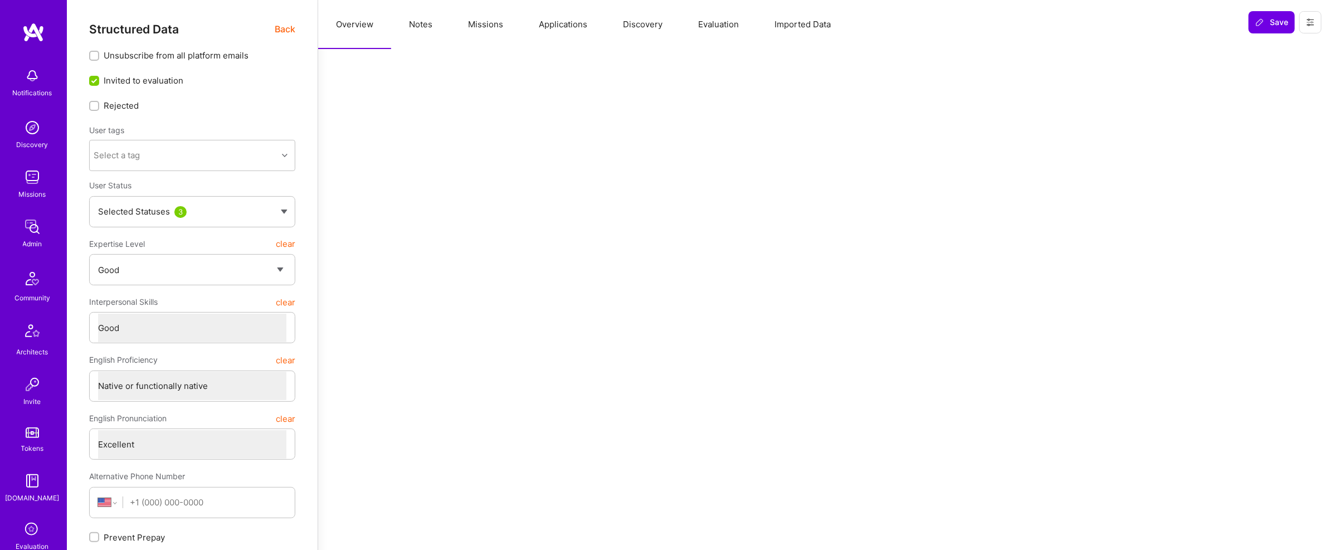
click at [480, 18] on button "Missions" at bounding box center [485, 24] width 71 height 49
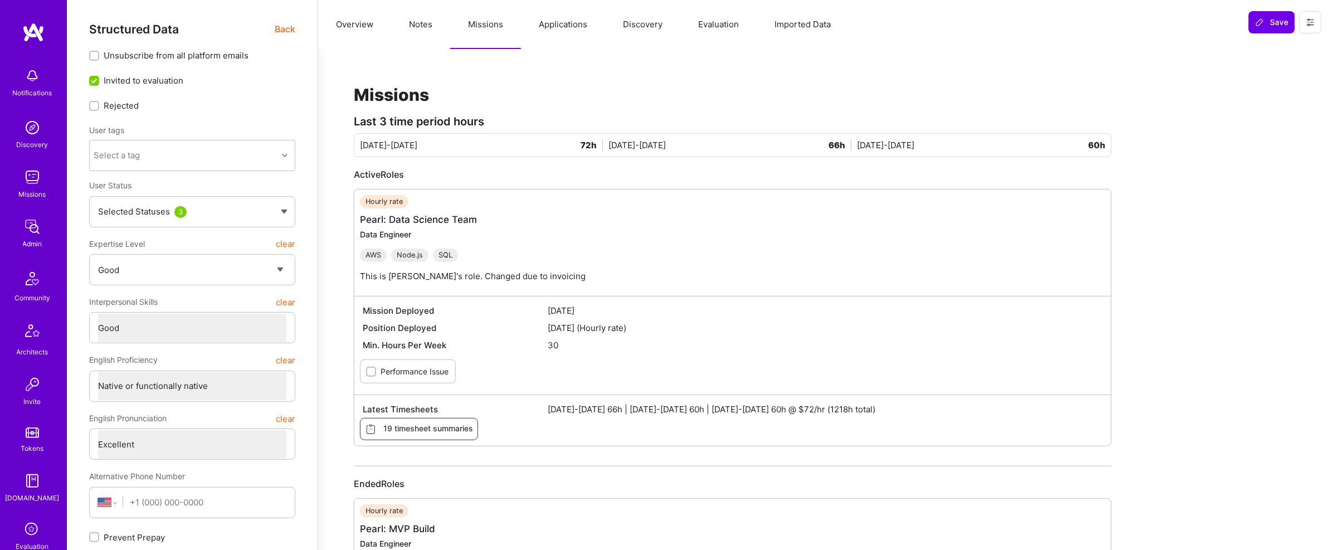
click at [32, 221] on img at bounding box center [32, 227] width 22 height 22
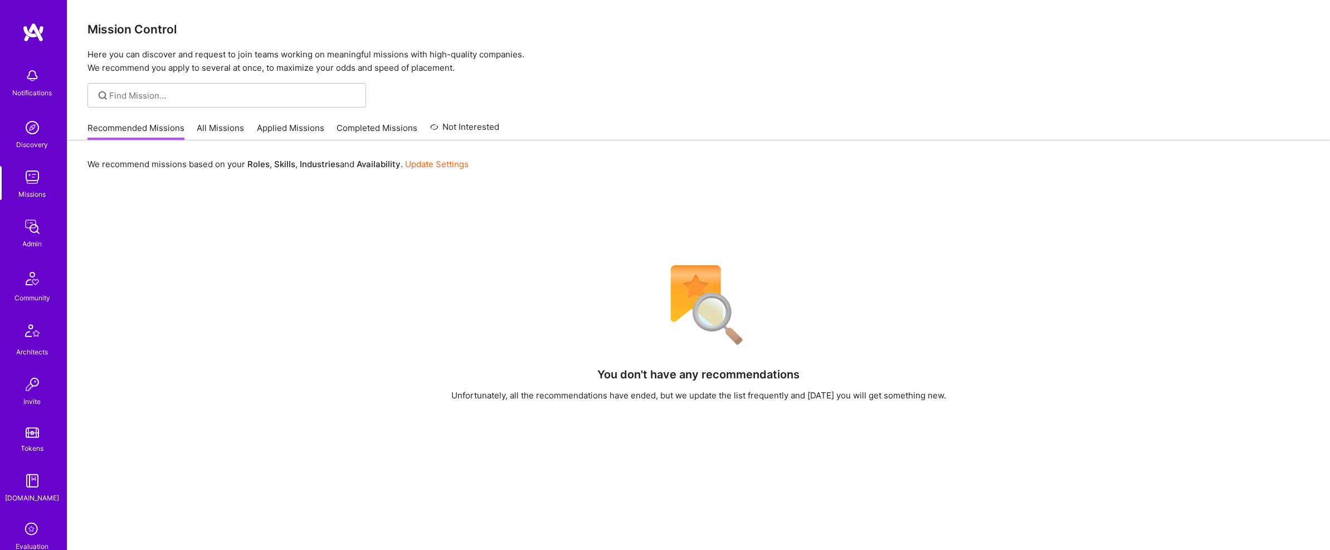
click at [17, 228] on link "Admin" at bounding box center [32, 233] width 69 height 34
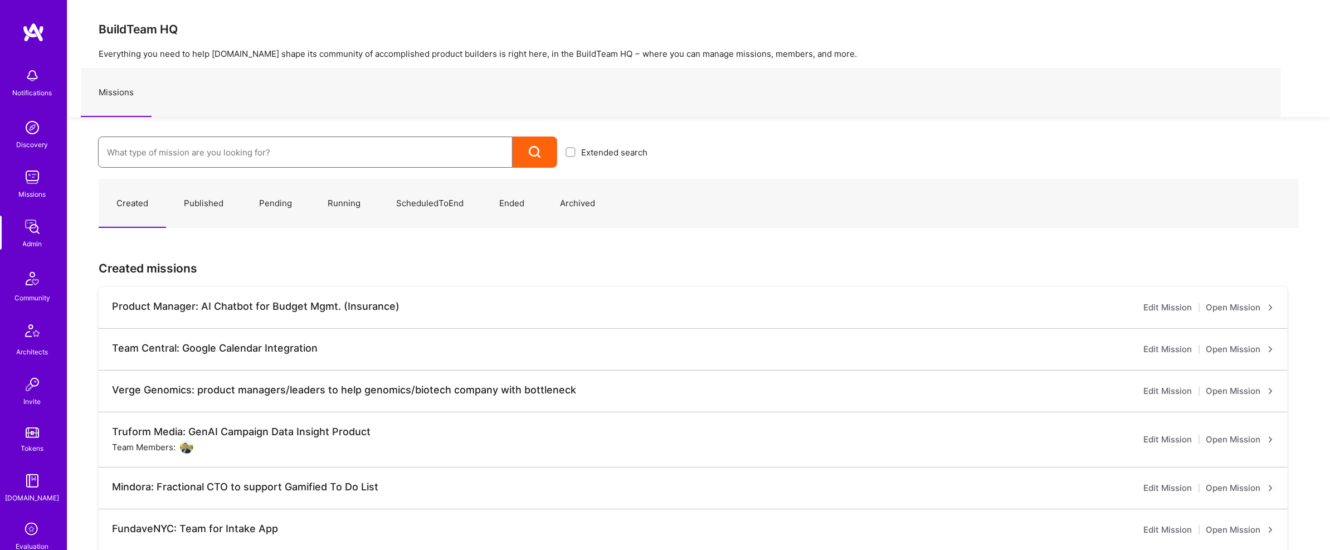
click at [184, 145] on input at bounding box center [305, 152] width 397 height 28
type input "kaizen"
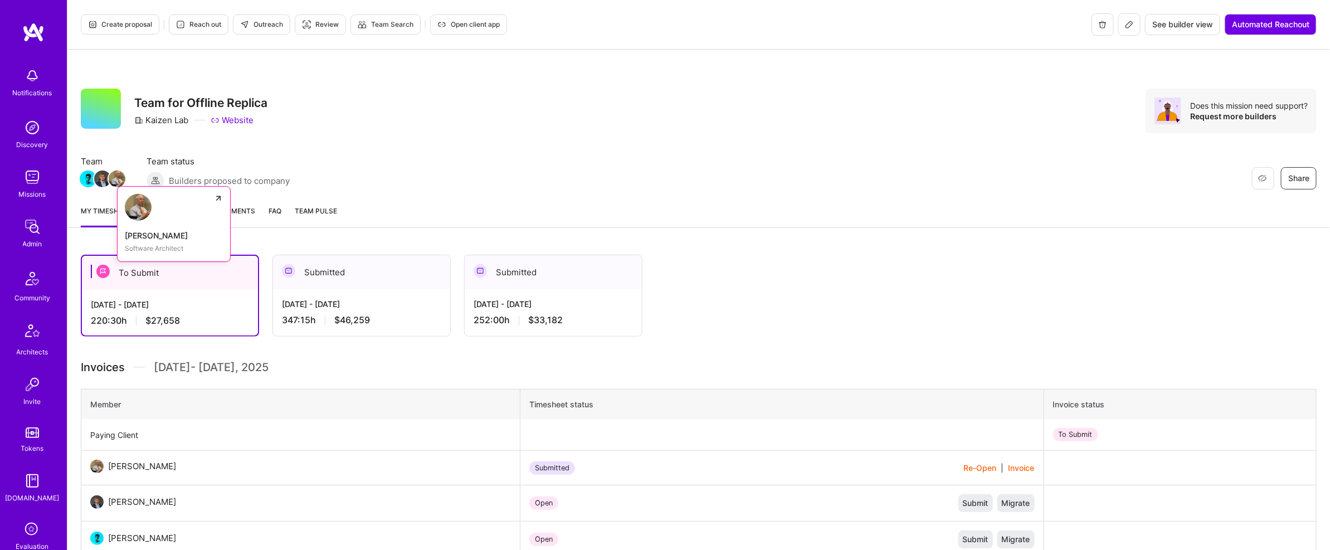
click at [114, 178] on img at bounding box center [117, 178] width 17 height 17
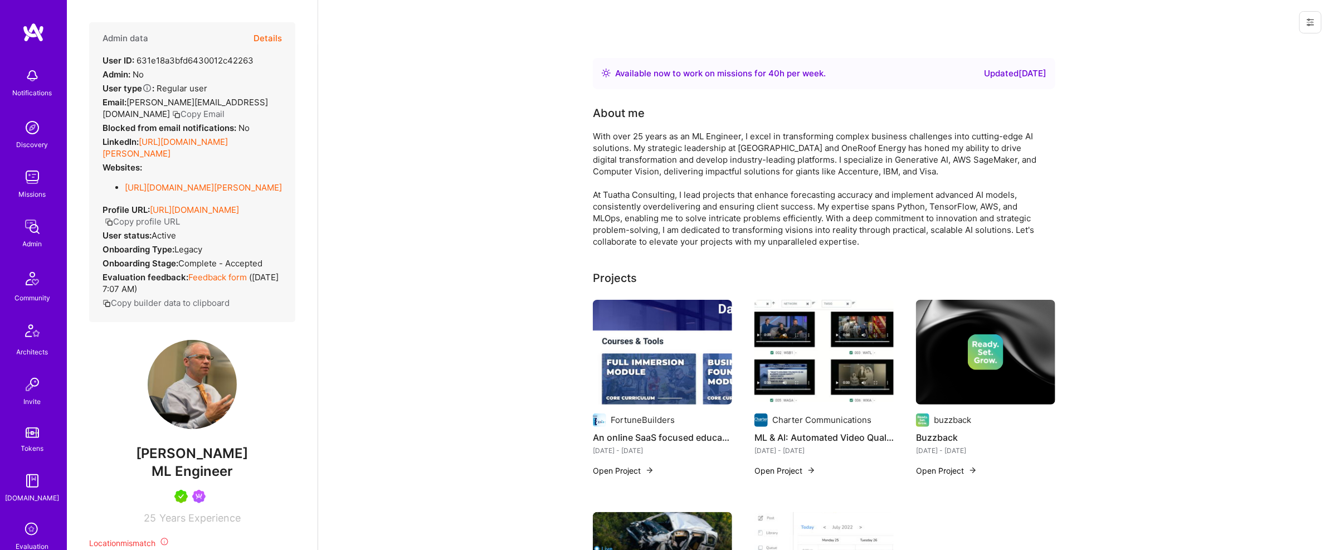
click at [265, 38] on button "Details" at bounding box center [267, 38] width 28 height 32
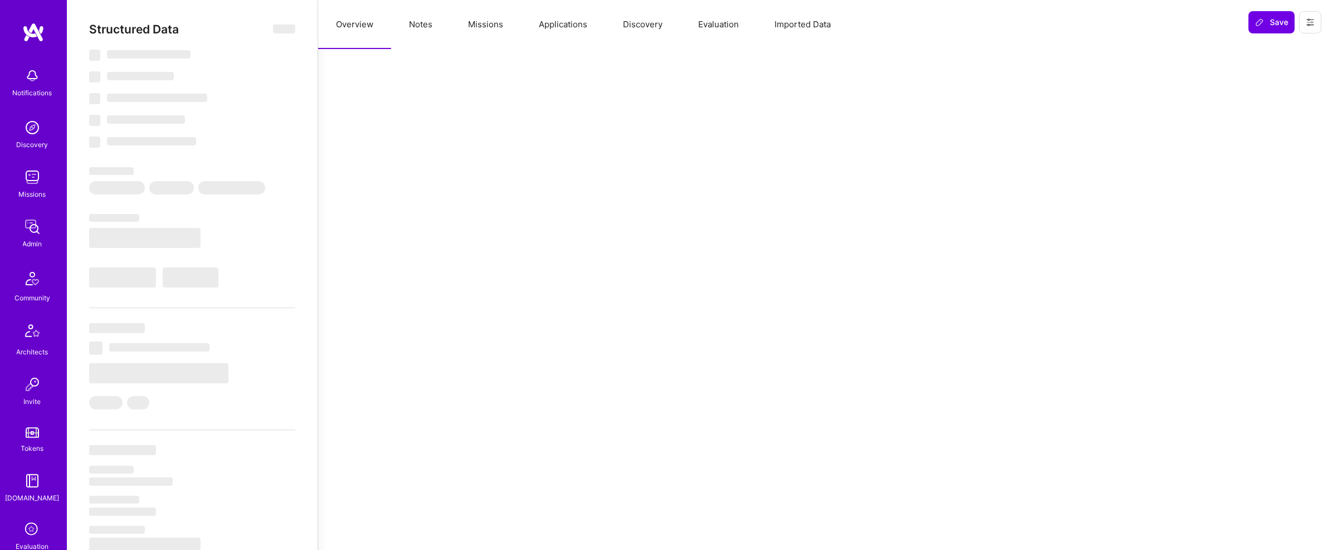
select select "Right Now"
select select "5"
select select "4"
select select "7"
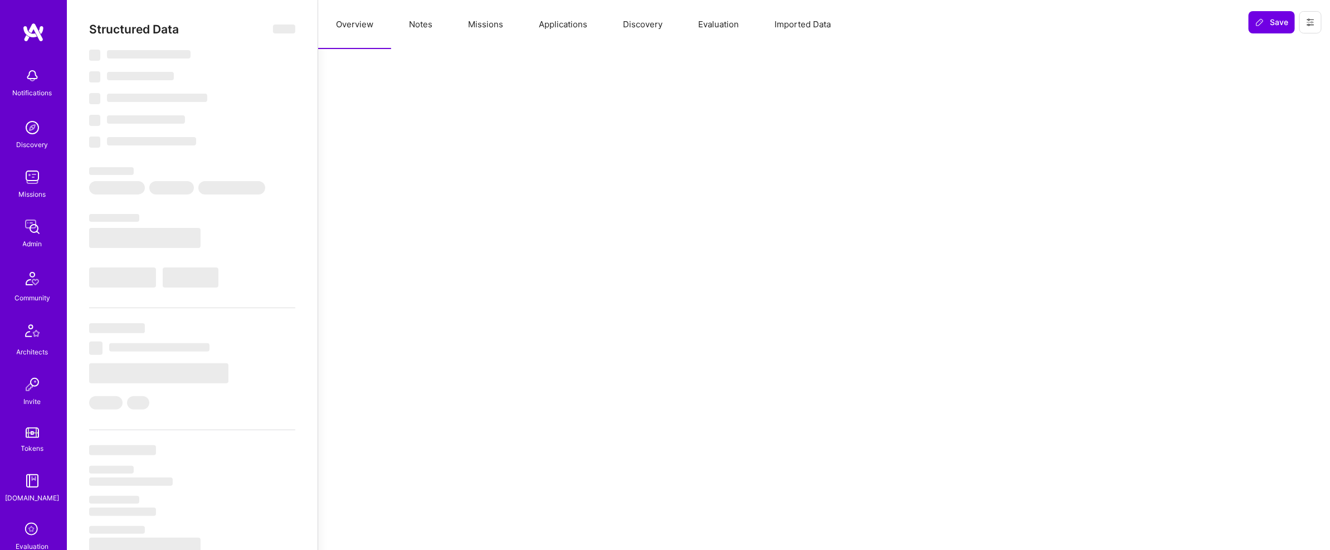
select select "US"
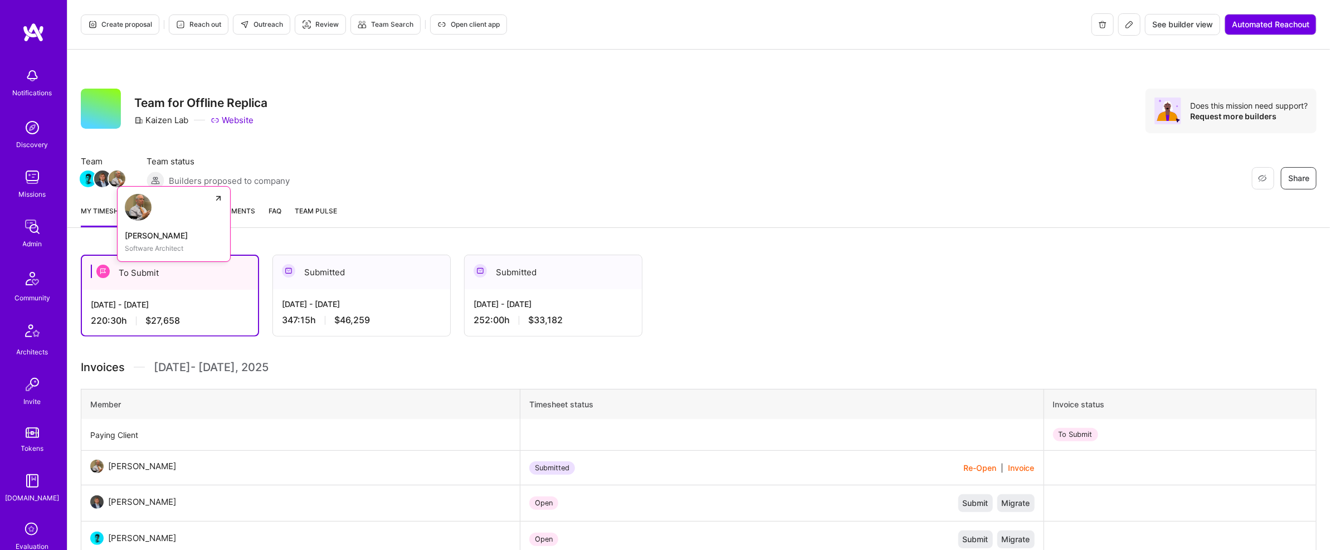
click at [116, 174] on img at bounding box center [117, 178] width 17 height 17
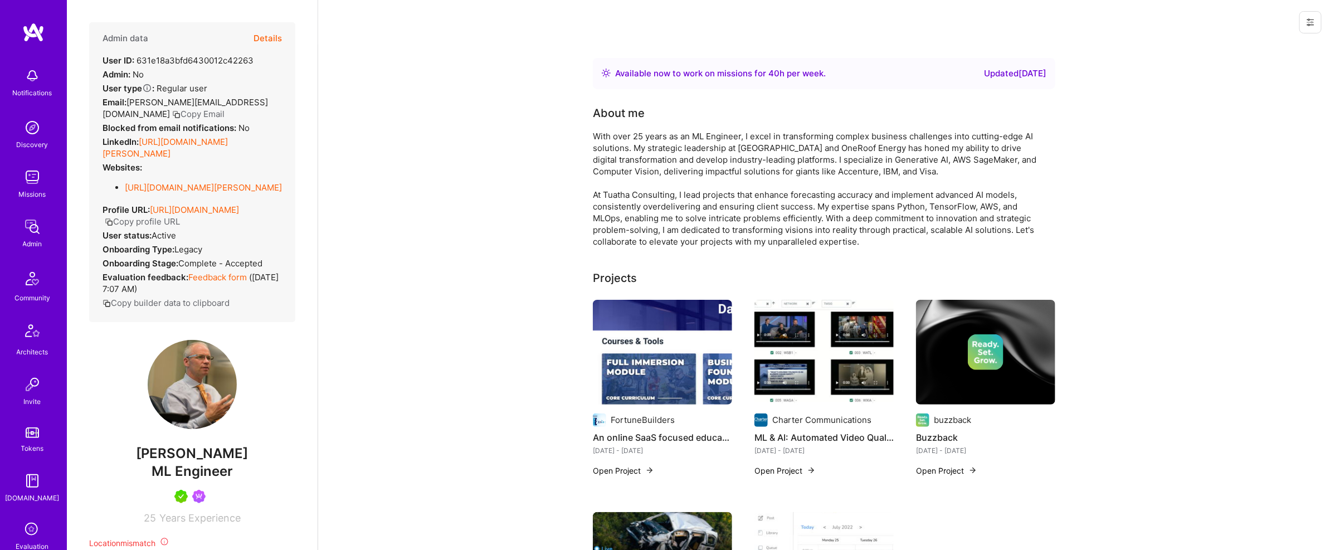
click at [272, 38] on button "Details" at bounding box center [267, 38] width 28 height 32
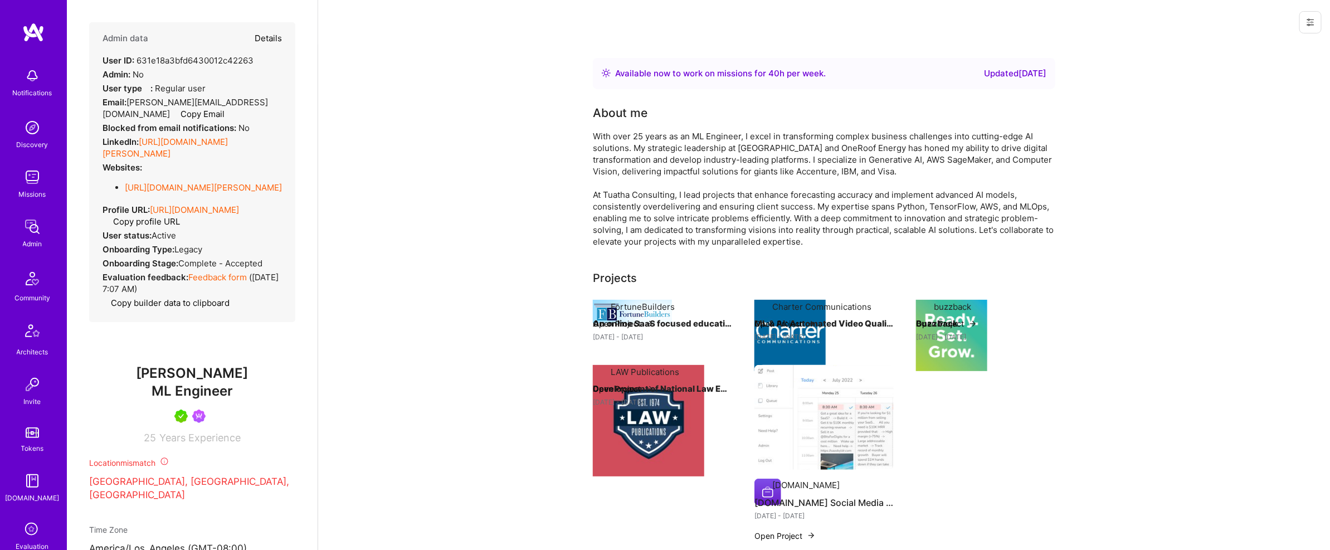
type textarea "x"
select select "5"
select select "4"
select select "7"
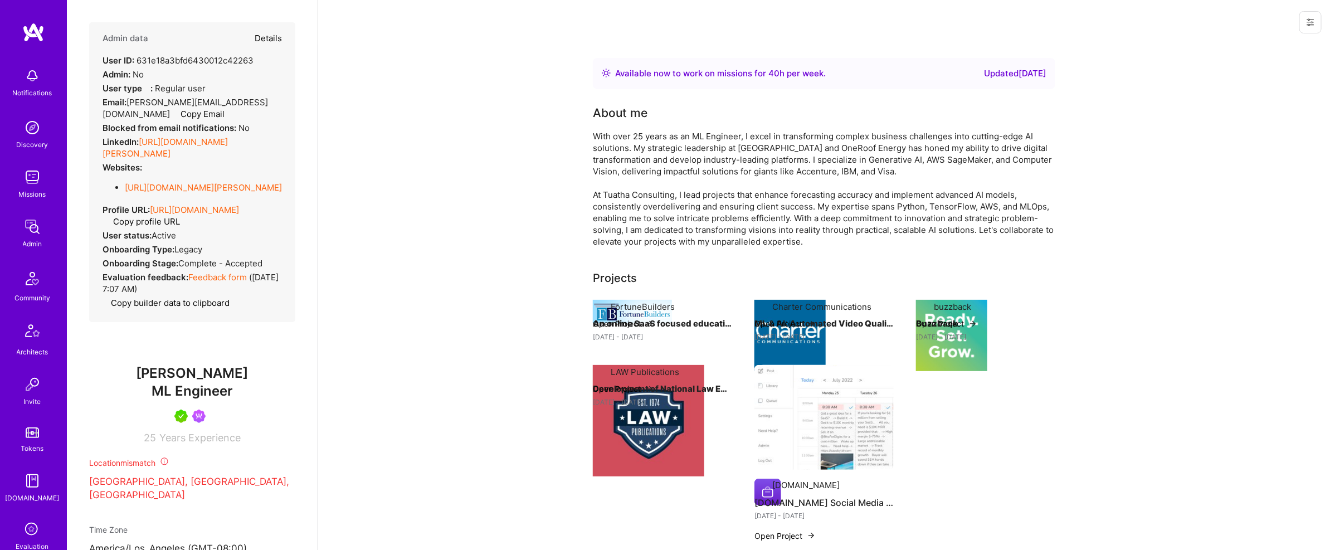
select select "US"
select select "Right Now"
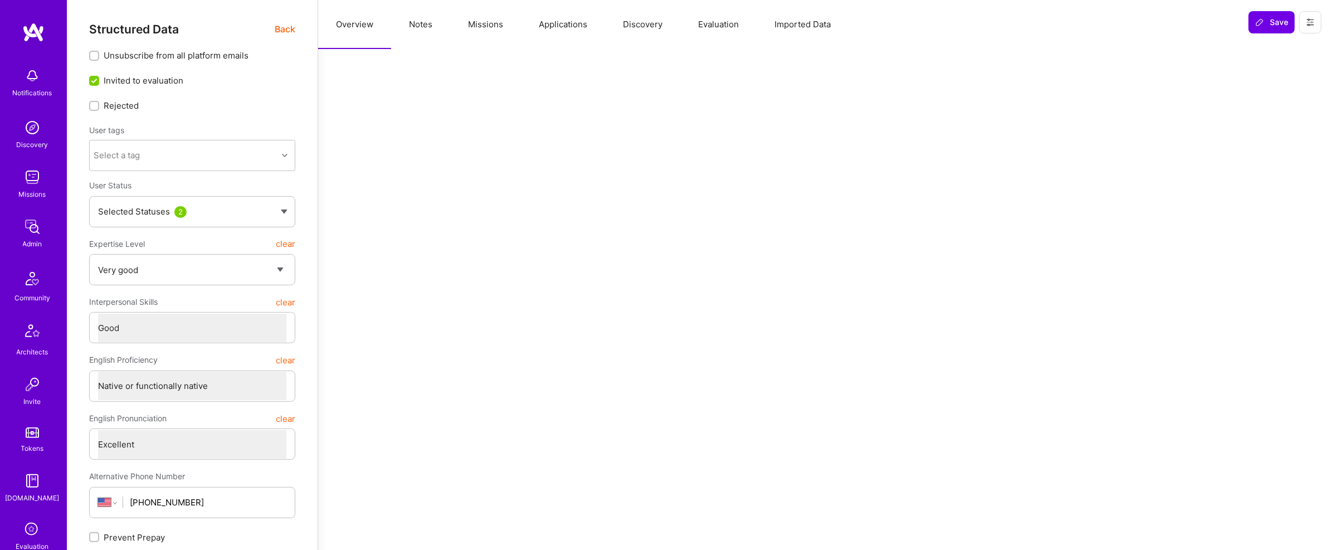
click at [36, 226] on img at bounding box center [32, 227] width 22 height 22
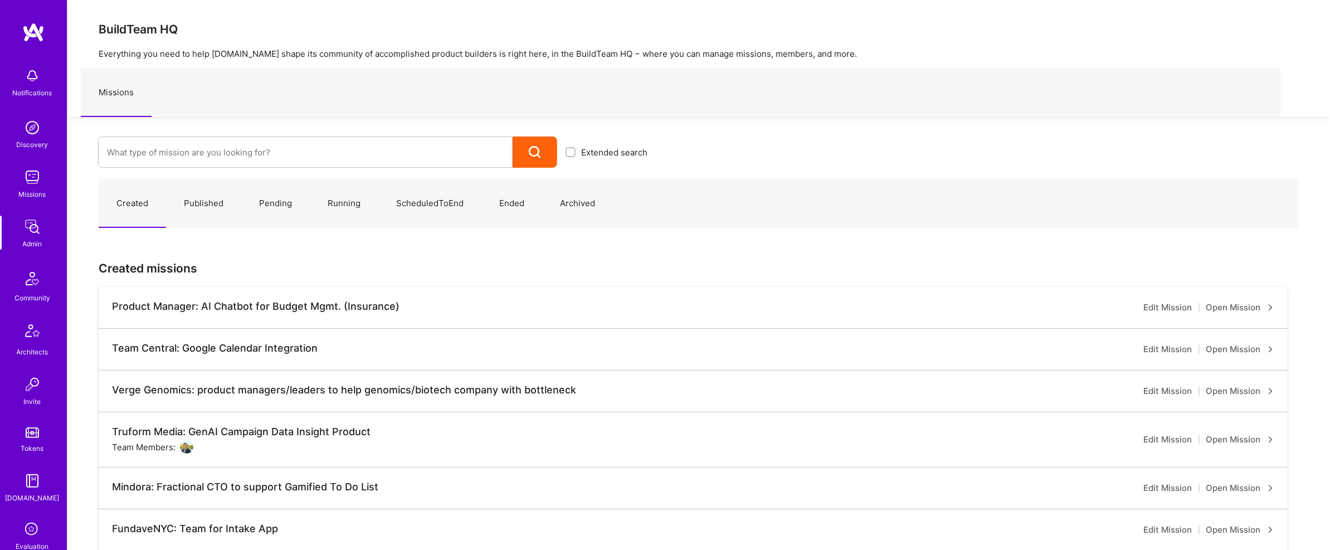
scroll to position [160, 0]
click at [156, 154] on input at bounding box center [305, 152] width 397 height 28
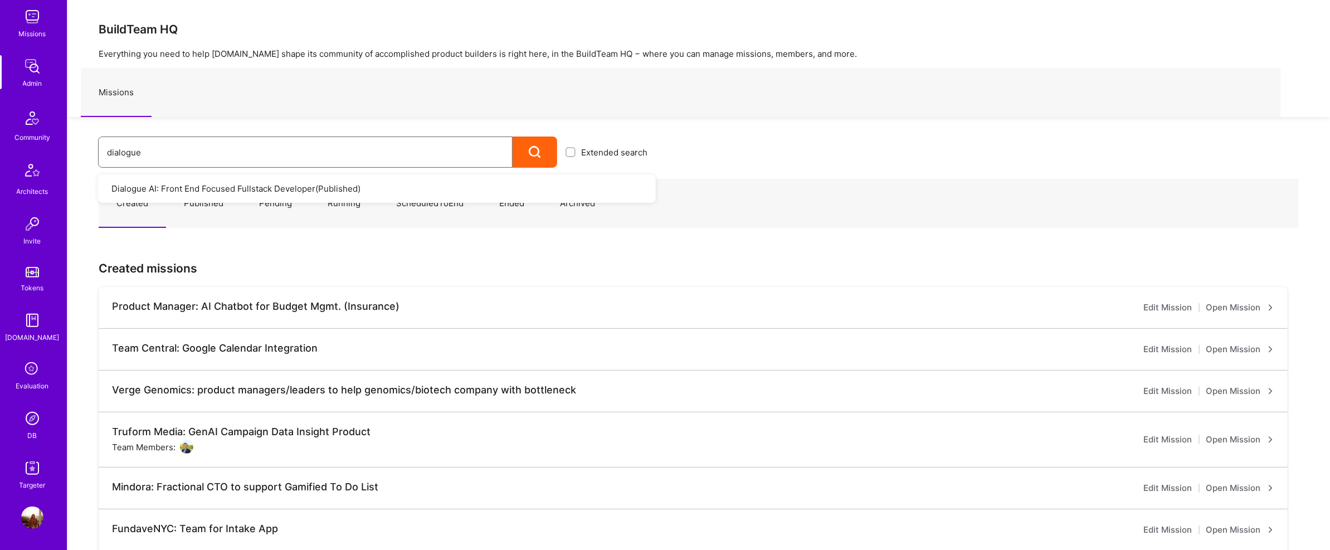
type input "dialogue"
click at [195, 187] on link "Dialogue AI: Front End Focused Fullstack Developer ( Published )" at bounding box center [377, 188] width 558 height 28
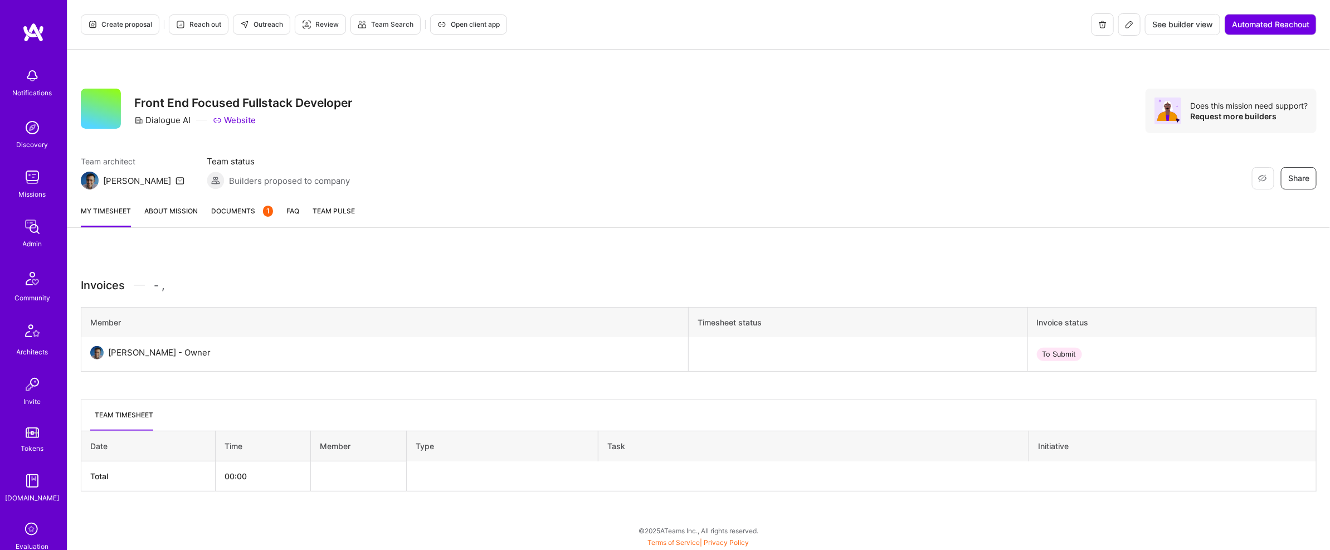
click at [1125, 22] on icon at bounding box center [1129, 24] width 9 height 9
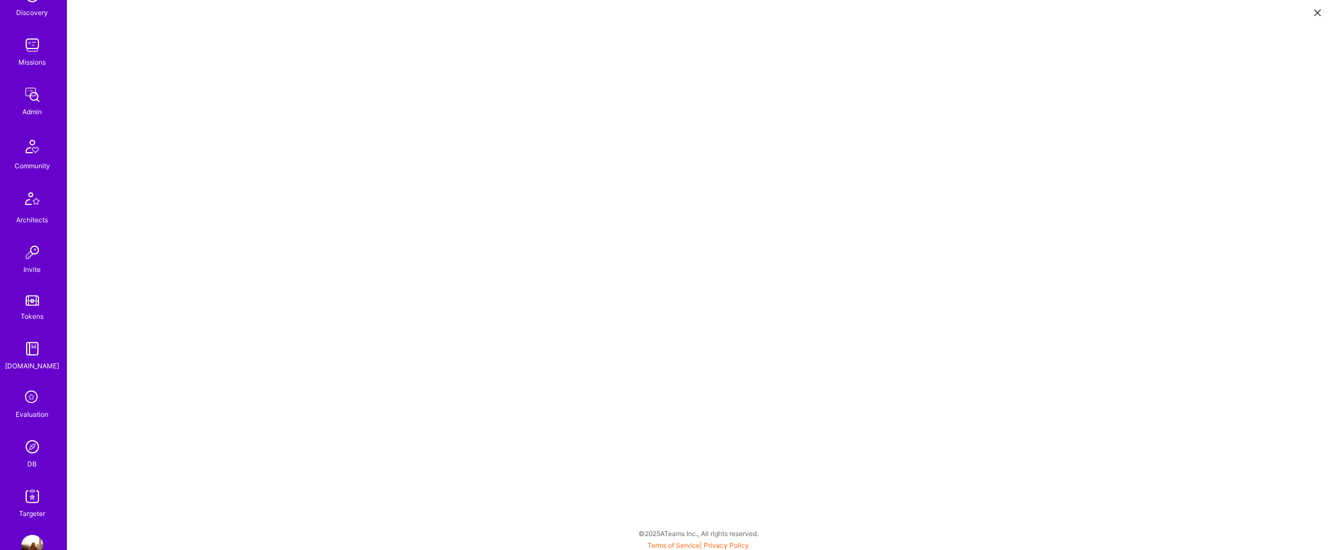
scroll to position [160, 0]
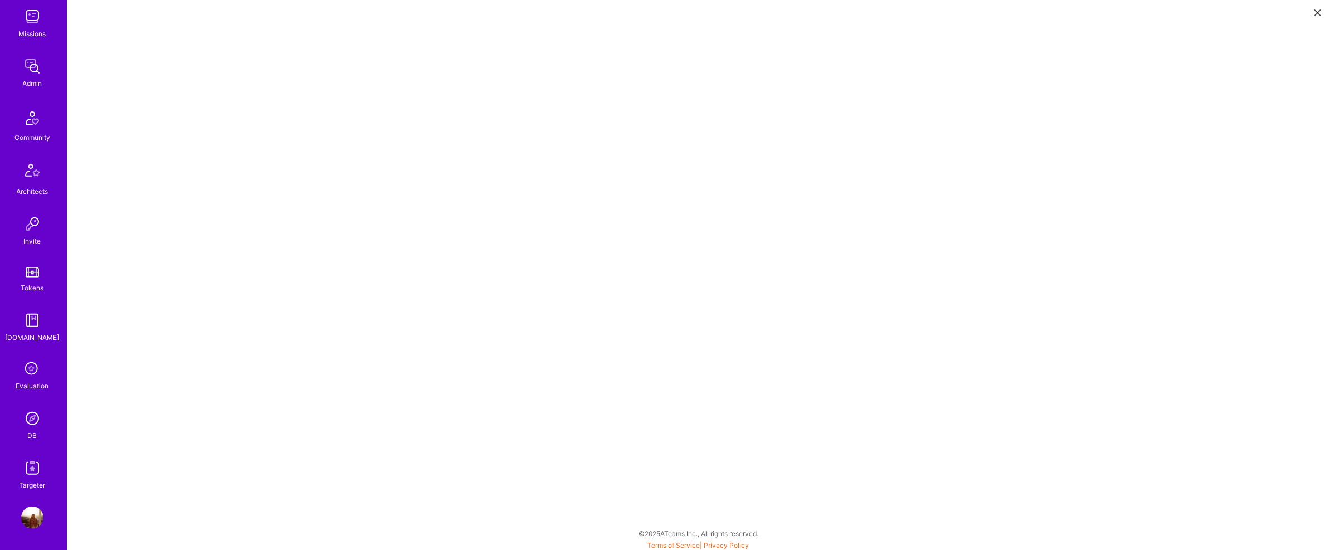
click at [35, 422] on img at bounding box center [32, 418] width 22 height 22
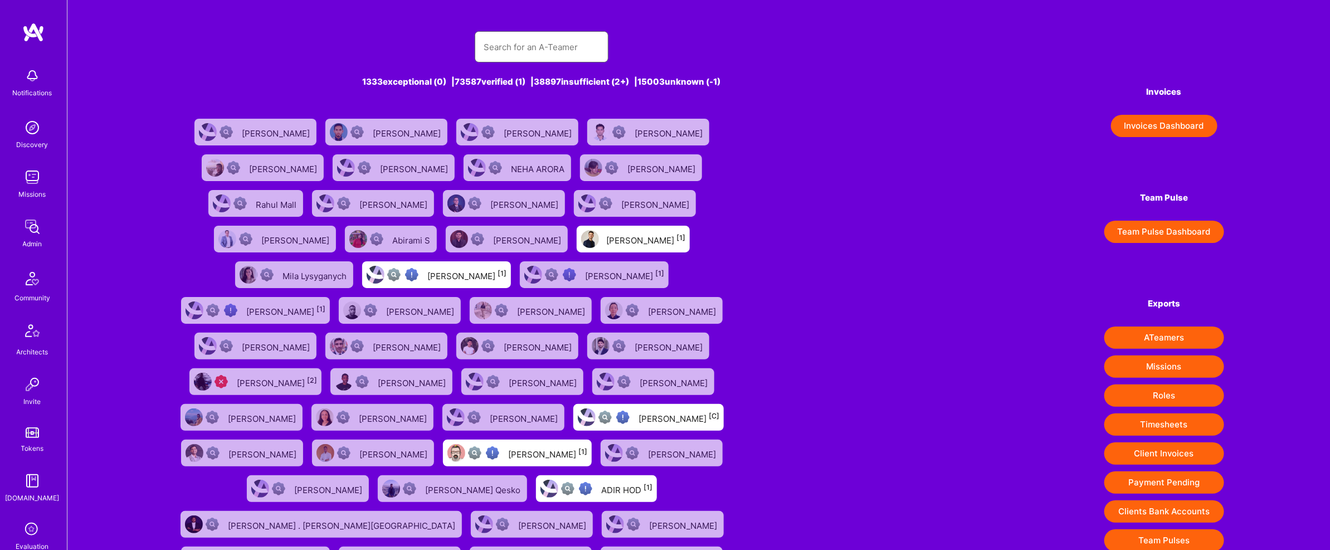
click at [511, 38] on input "text" at bounding box center [542, 47] width 116 height 28
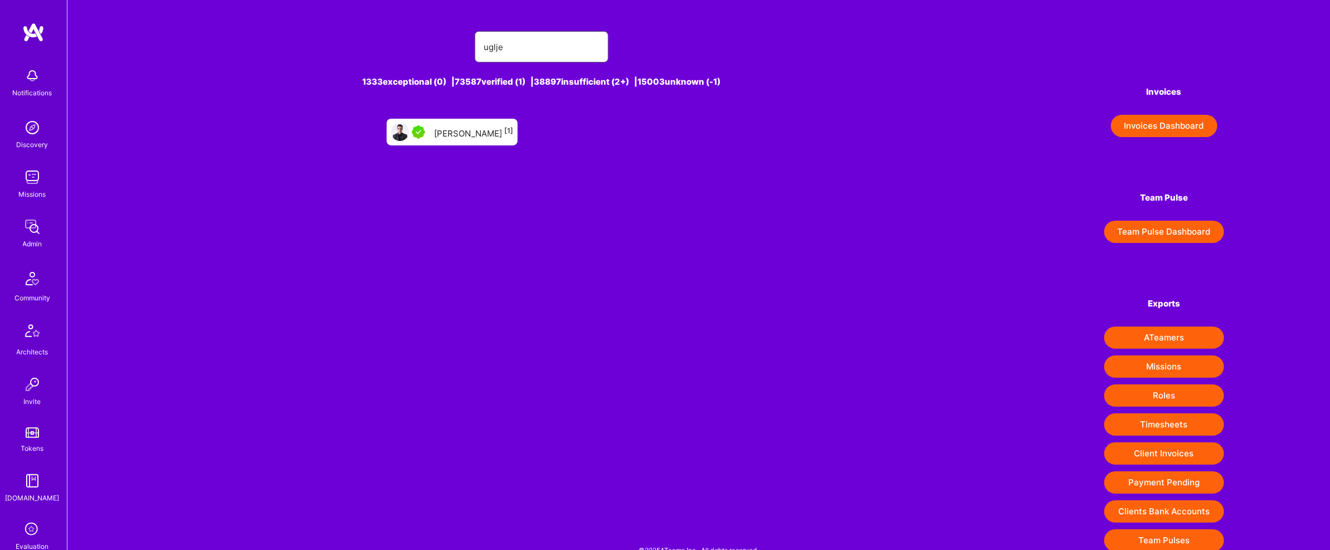
type input "uglje"
click at [442, 130] on div "[PERSON_NAME] [1]" at bounding box center [473, 132] width 79 height 14
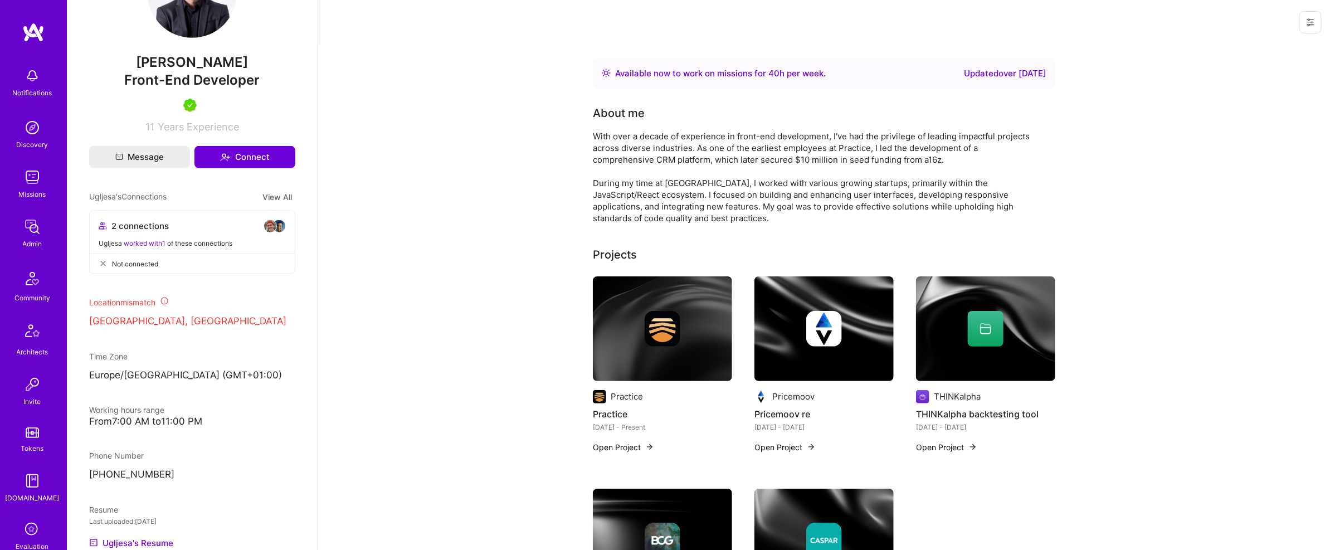
scroll to position [341, 0]
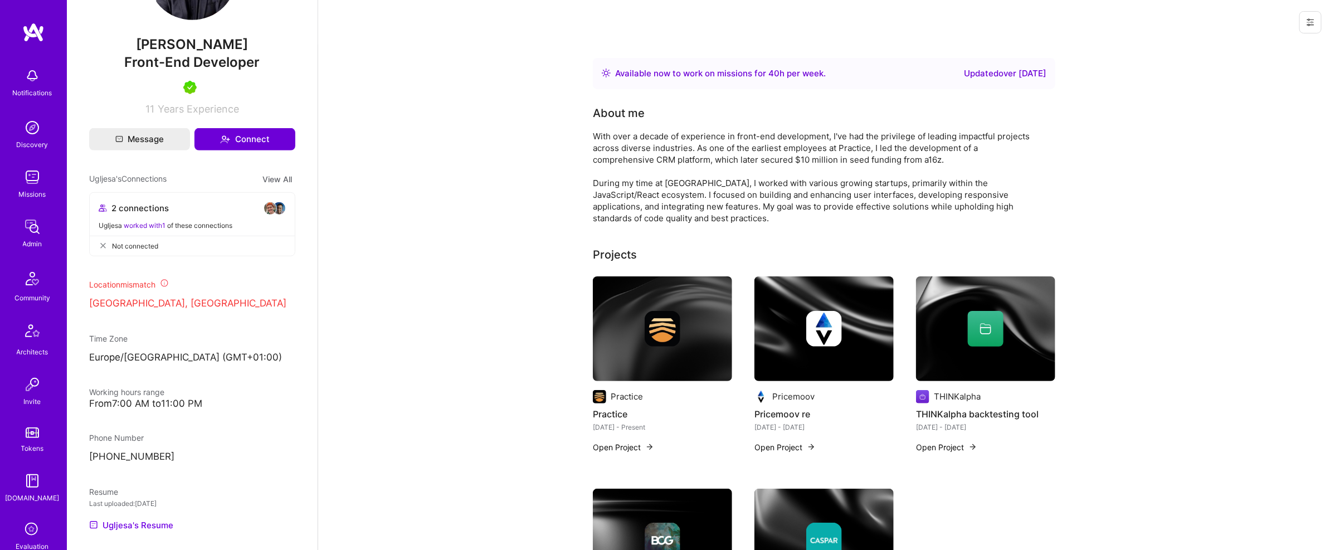
click at [164, 53] on span "[PERSON_NAME]" at bounding box center [192, 44] width 206 height 17
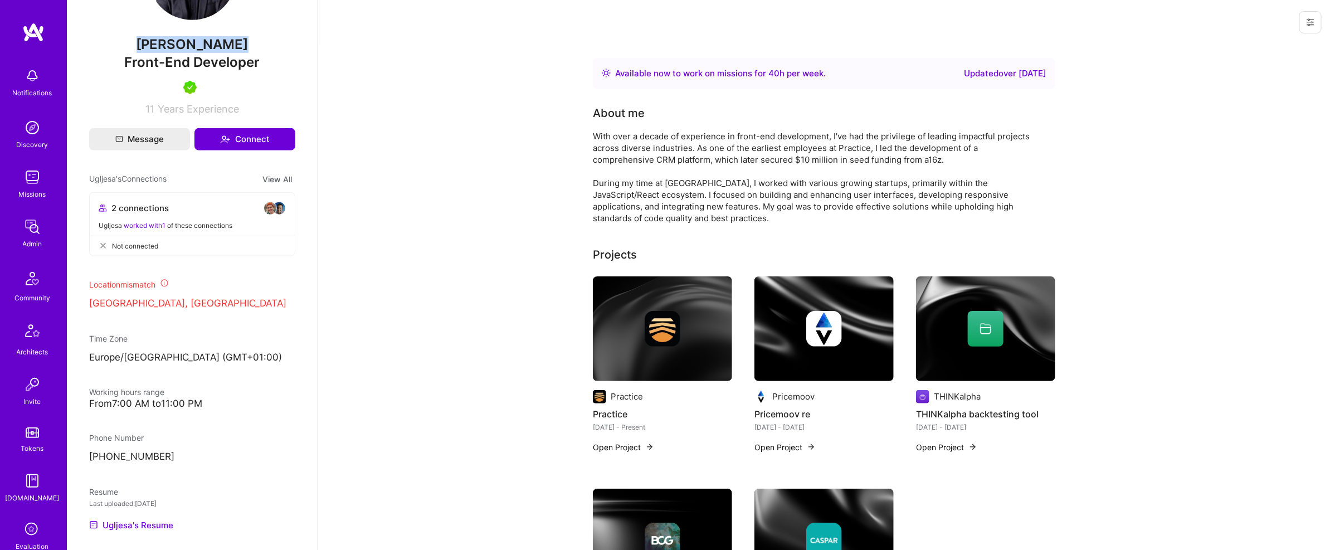
click at [182, 53] on span "[PERSON_NAME]" at bounding box center [192, 44] width 206 height 17
drag, startPoint x: 196, startPoint y: 65, endPoint x: 87, endPoint y: 61, distance: 108.1
click at [87, 61] on div "Admin data Details User ID: 63b440380ae0b2f7ffc3ede6 Admin: No User type Regula…" at bounding box center [192, 275] width 251 height 550
copy span "Ugljesa"
click at [38, 214] on div "Notifications Discovery Missions Admin Community Architects Invite Tokens [DOMA…" at bounding box center [33, 356] width 67 height 589
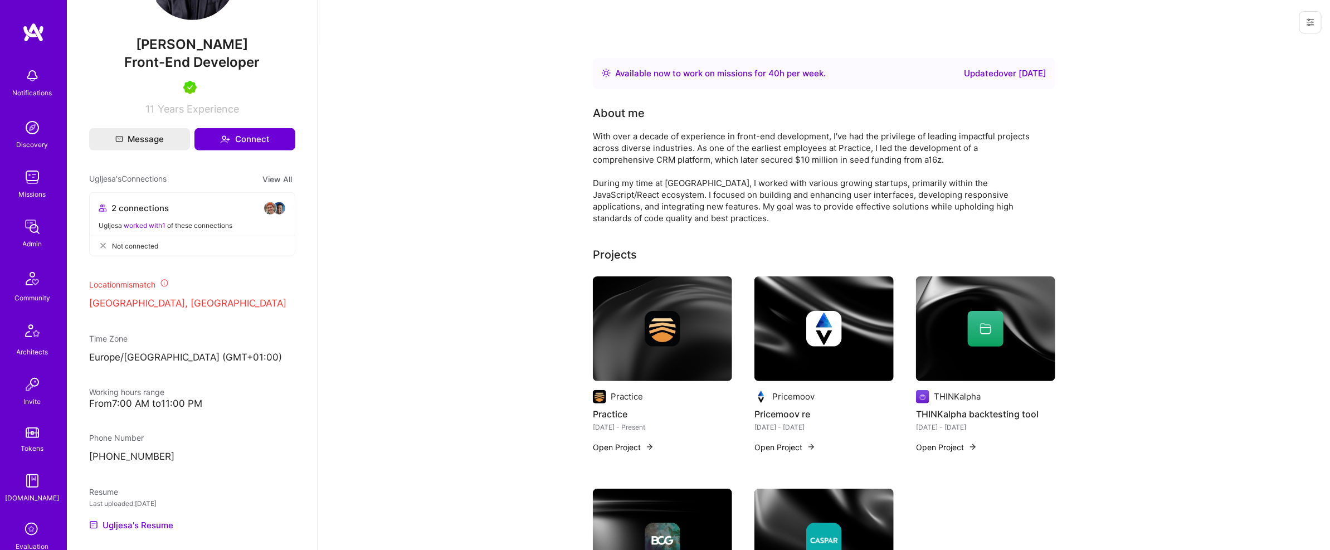
click at [22, 230] on img at bounding box center [32, 227] width 22 height 22
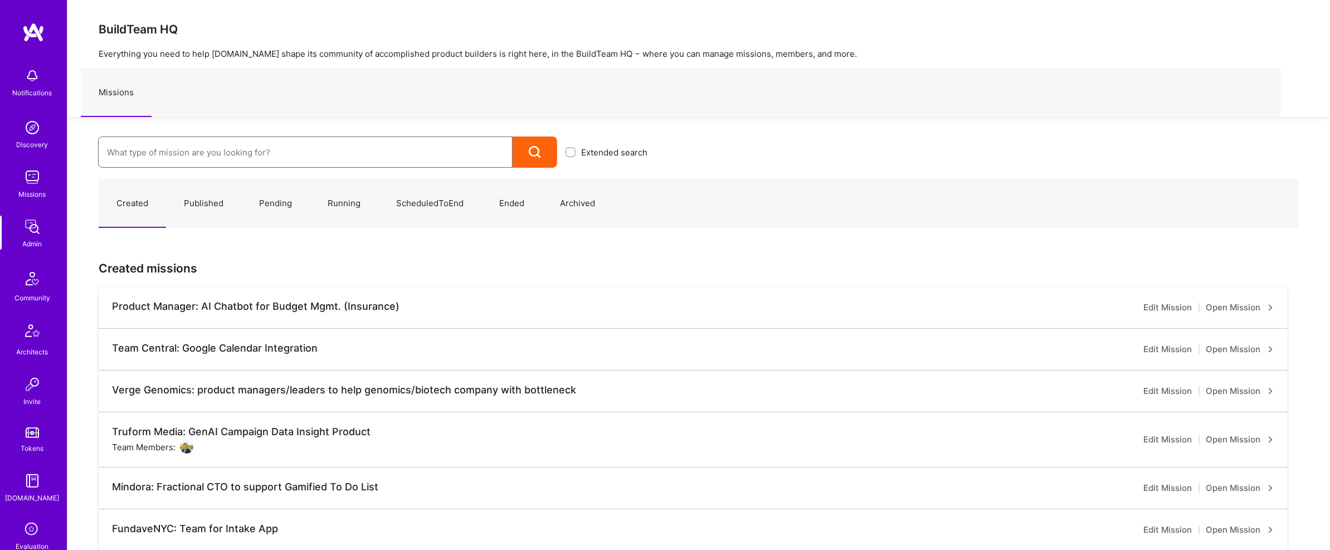
click at [315, 138] on input at bounding box center [305, 152] width 397 height 28
type input "wellth"
click at [193, 154] on input at bounding box center [305, 152] width 397 height 28
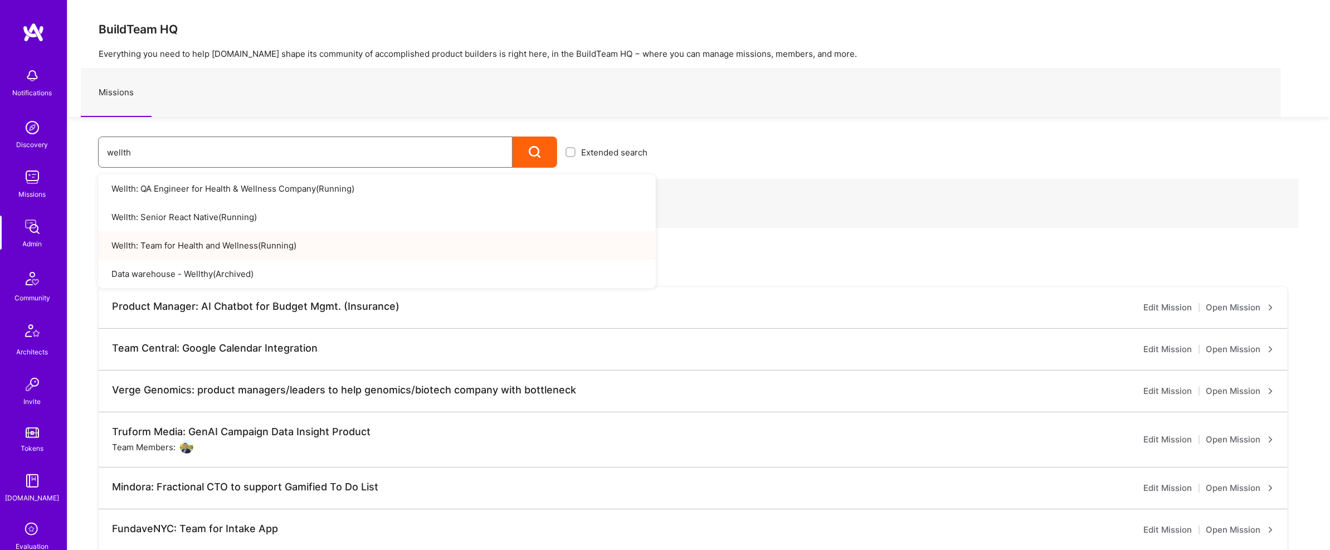
type input "wellth"
click at [247, 234] on link "Wellth: Team for Health and Wellness ( Running )" at bounding box center [377, 245] width 558 height 28
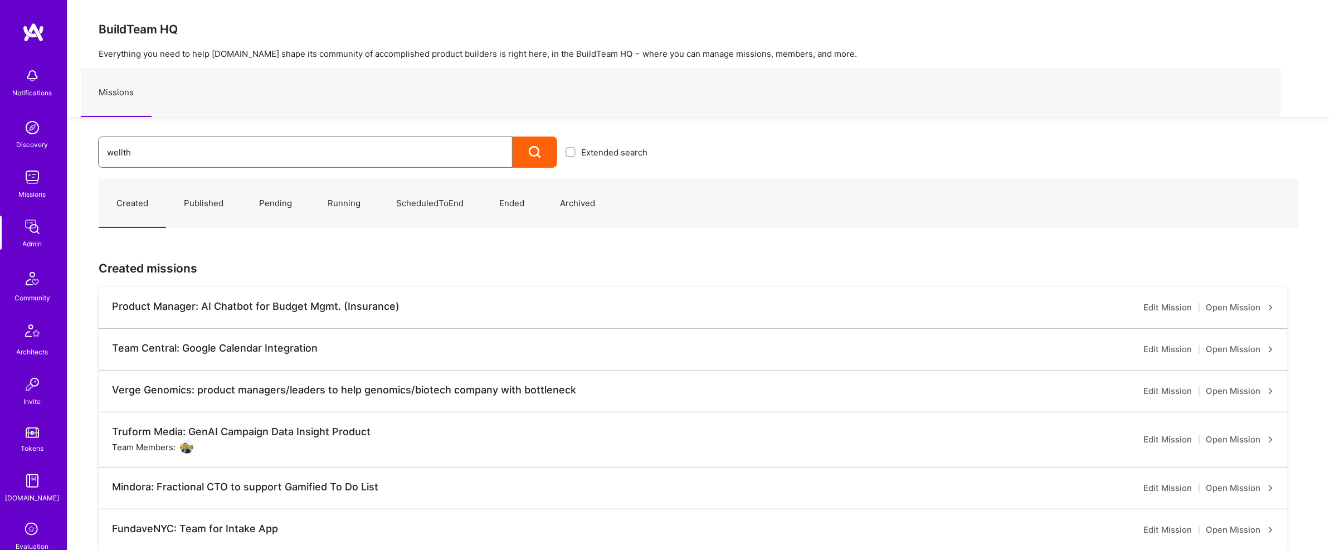
click at [203, 158] on input "wellth" at bounding box center [305, 152] width 397 height 28
type input "wellth"
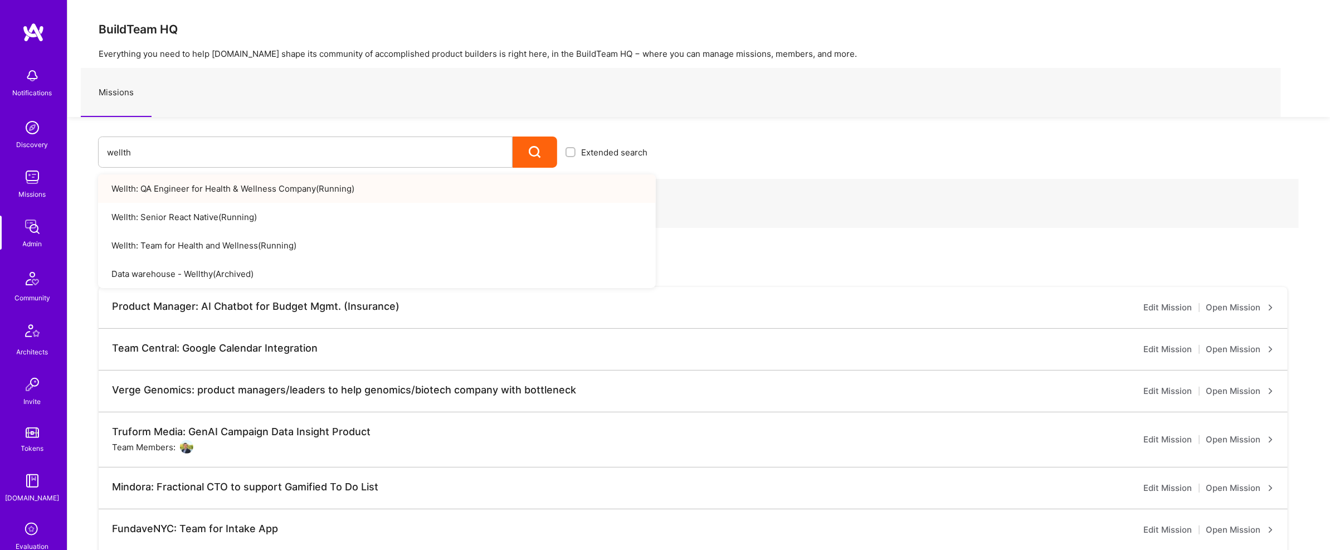
click at [231, 195] on link "Wellth: QA Engineer for Health & Wellness Company ( Running )" at bounding box center [377, 188] width 558 height 28
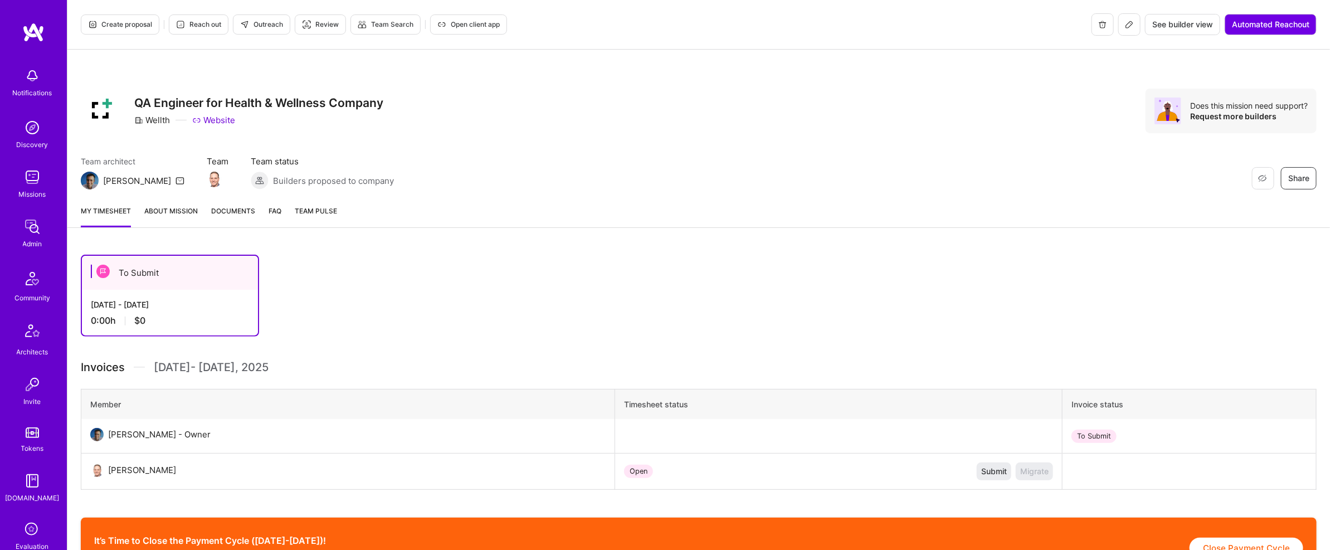
click at [1128, 27] on icon at bounding box center [1129, 24] width 9 height 9
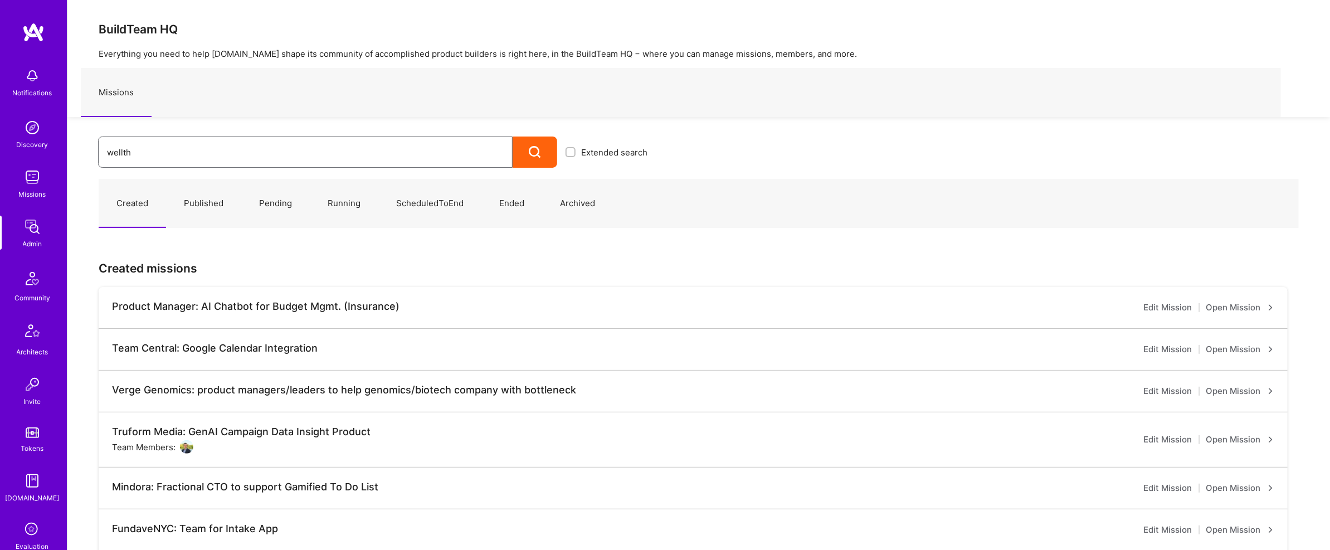
drag, startPoint x: 222, startPoint y: 157, endPoint x: 44, endPoint y: 118, distance: 182.5
click at [44, 118] on div "Notifications Discovery Missions Admin Community Architects Invite Tokens [DOMA…" at bounding box center [665, 435] width 1330 height 871
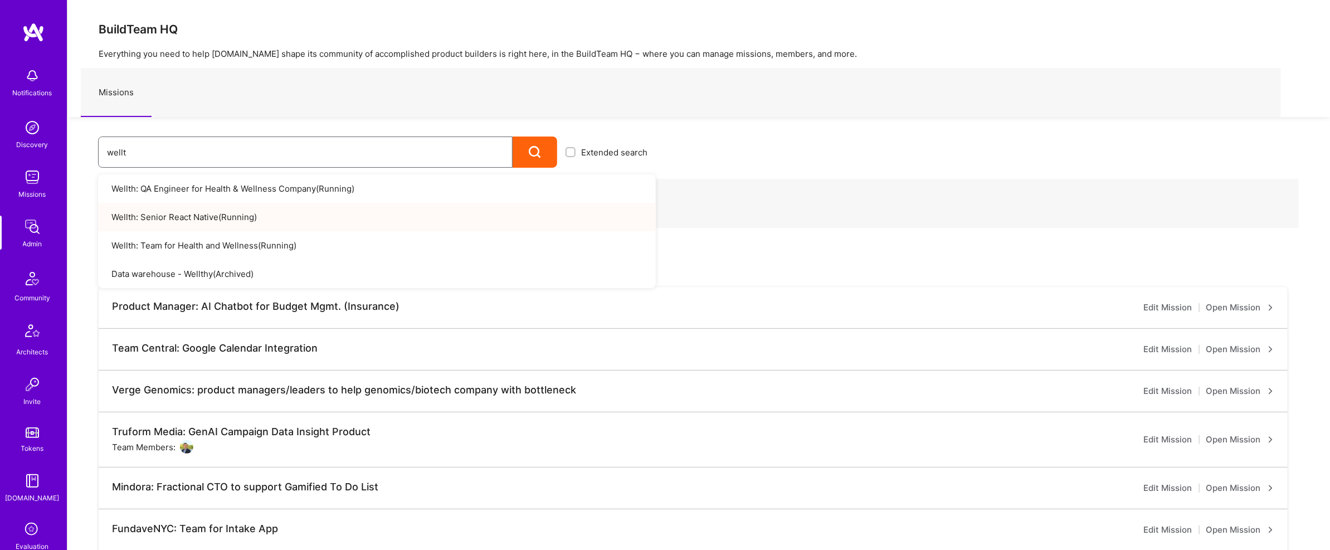
type input "wellt"
click at [217, 222] on link "Wellth: Senior React Native ( Running )" at bounding box center [377, 217] width 558 height 28
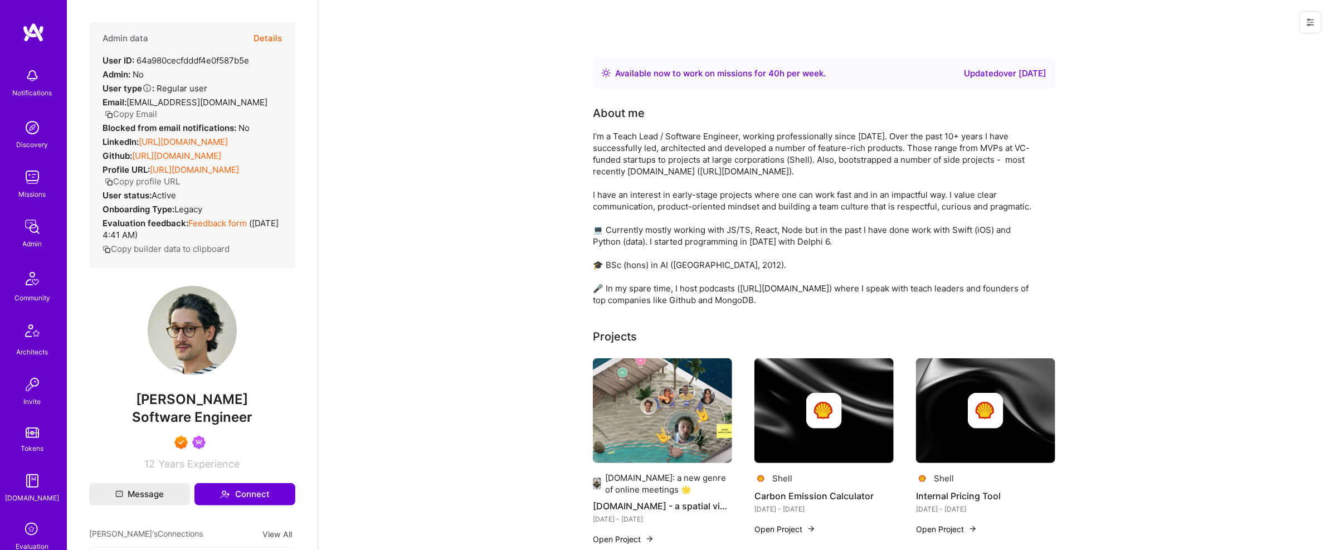
click at [255, 29] on button "Details" at bounding box center [267, 38] width 28 height 32
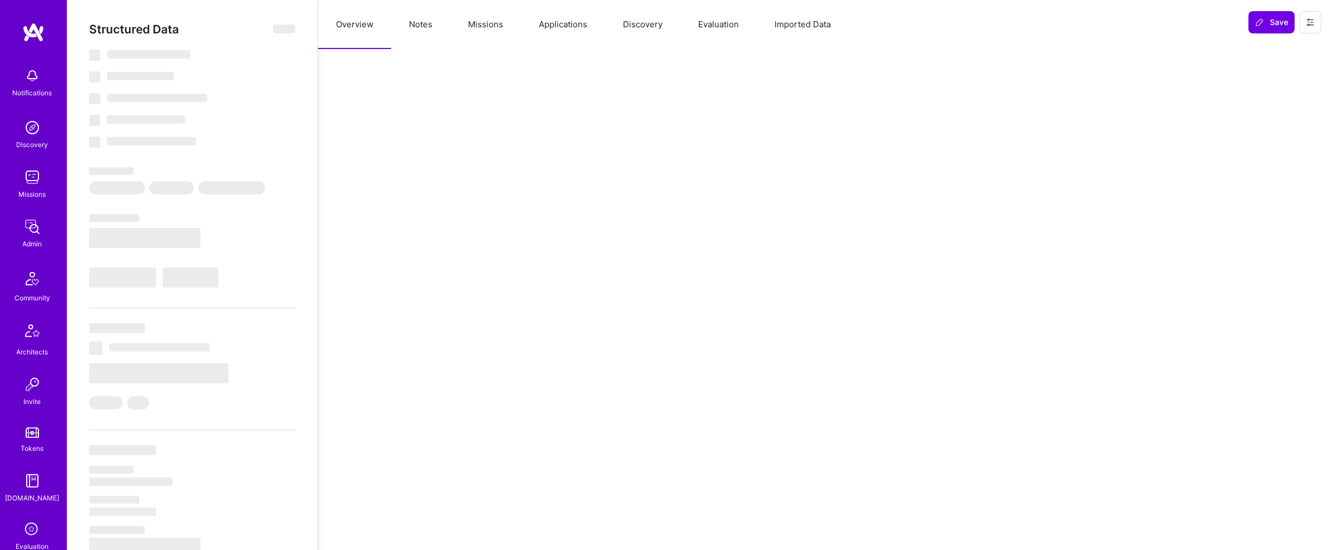
select select "Right Now"
select select "7"
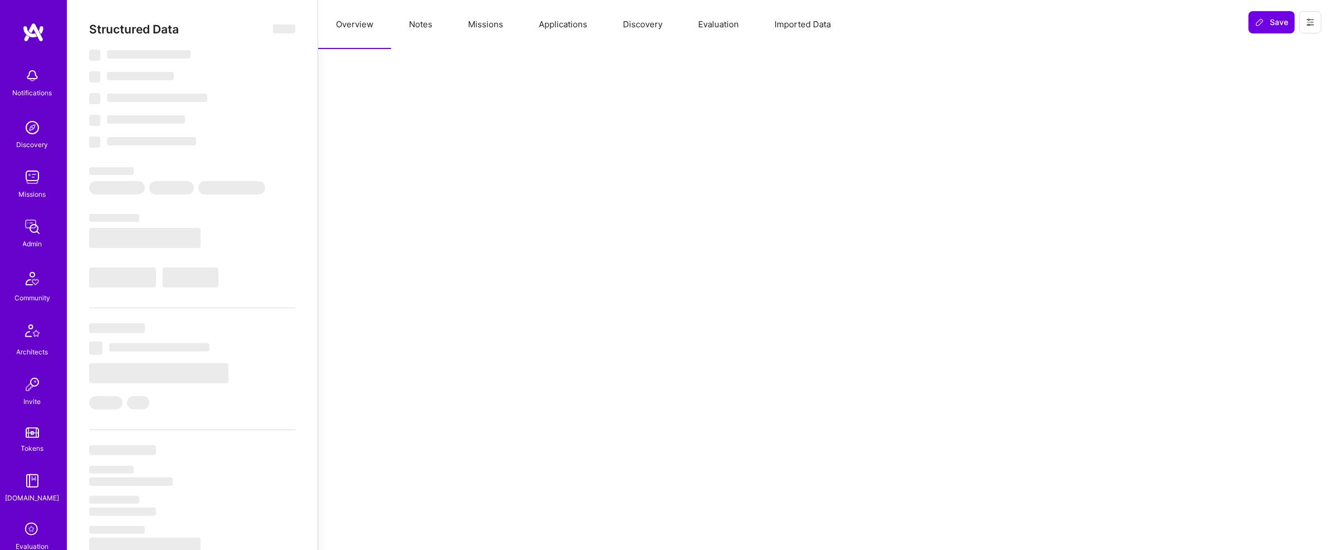
select select "US"
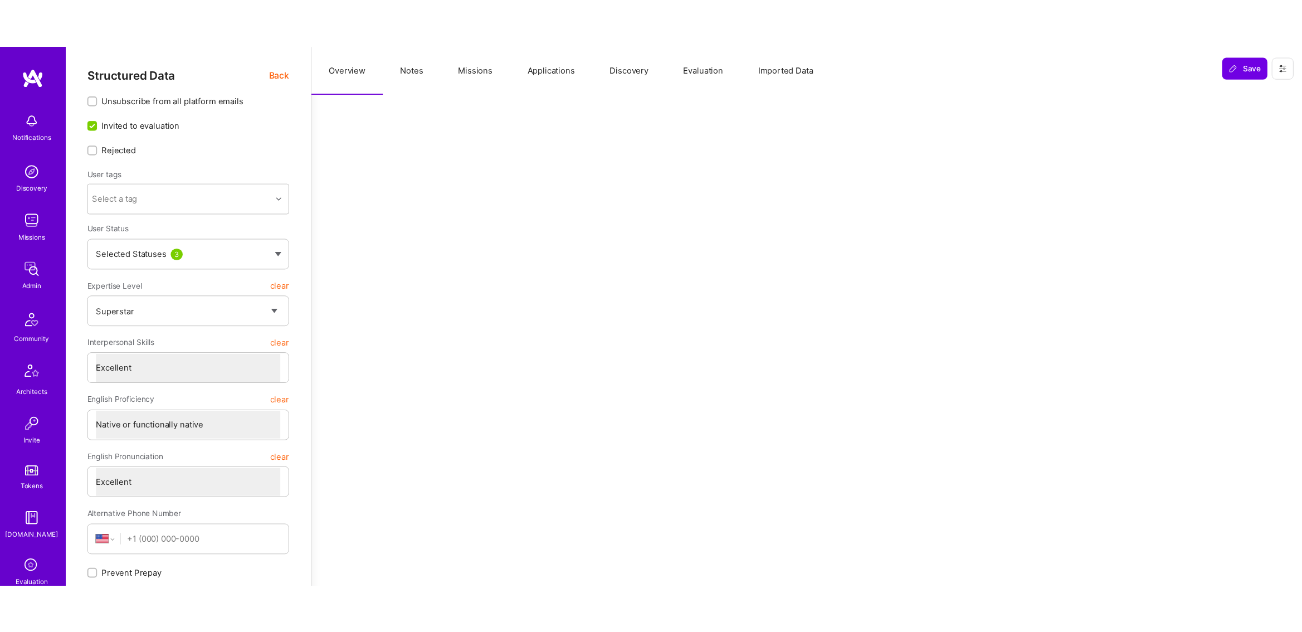
scroll to position [12, 0]
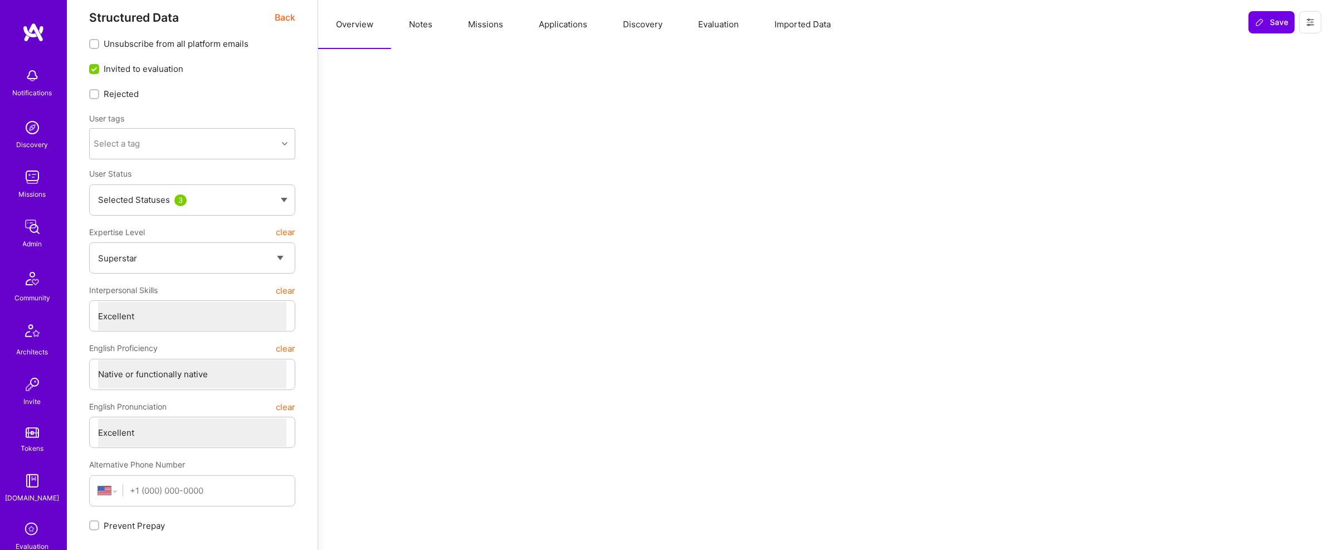
click at [275, 11] on span "Back" at bounding box center [285, 18] width 21 height 14
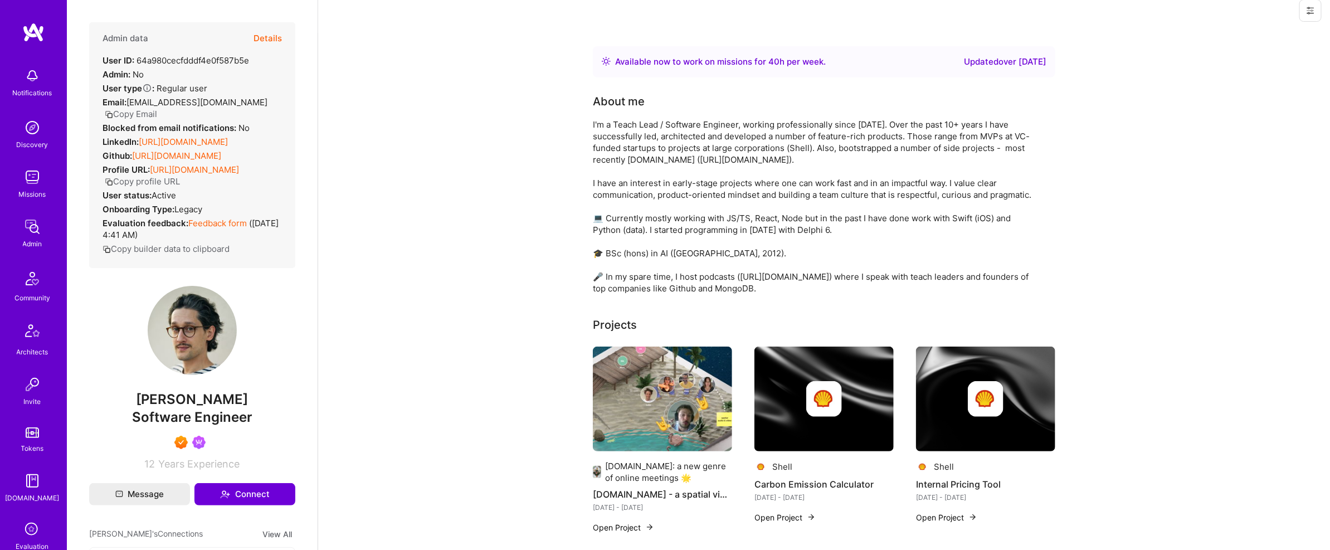
click at [157, 108] on button "Copy Email" at bounding box center [131, 114] width 52 height 12
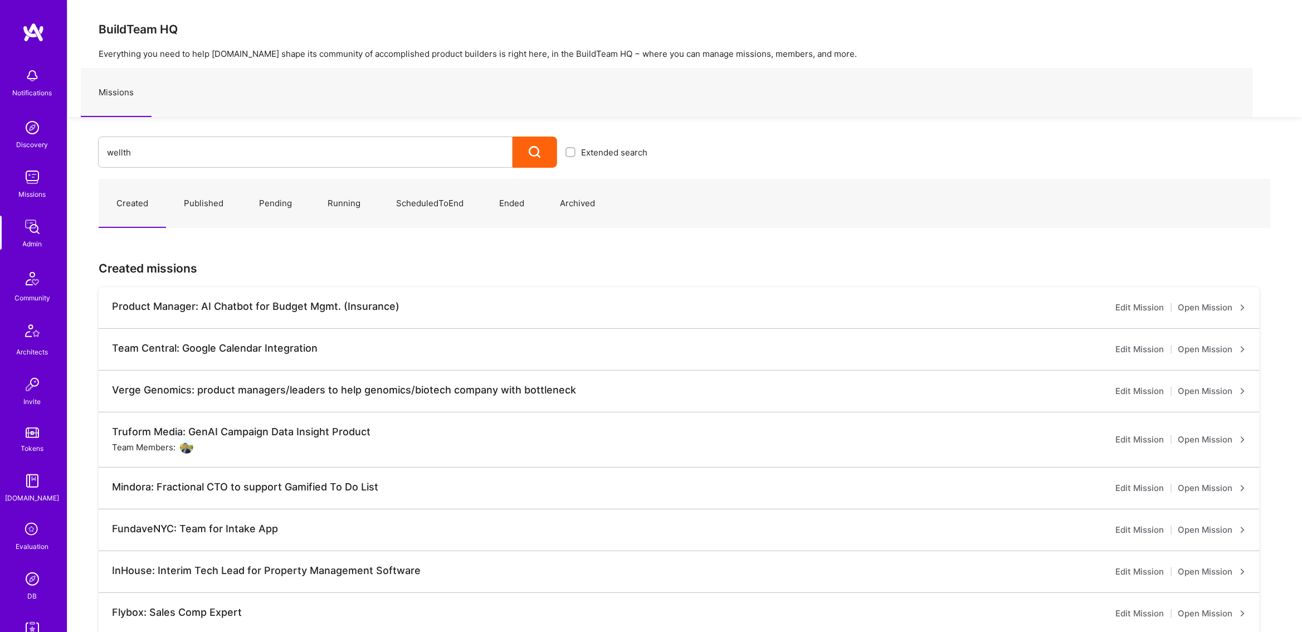
type input "wellth"
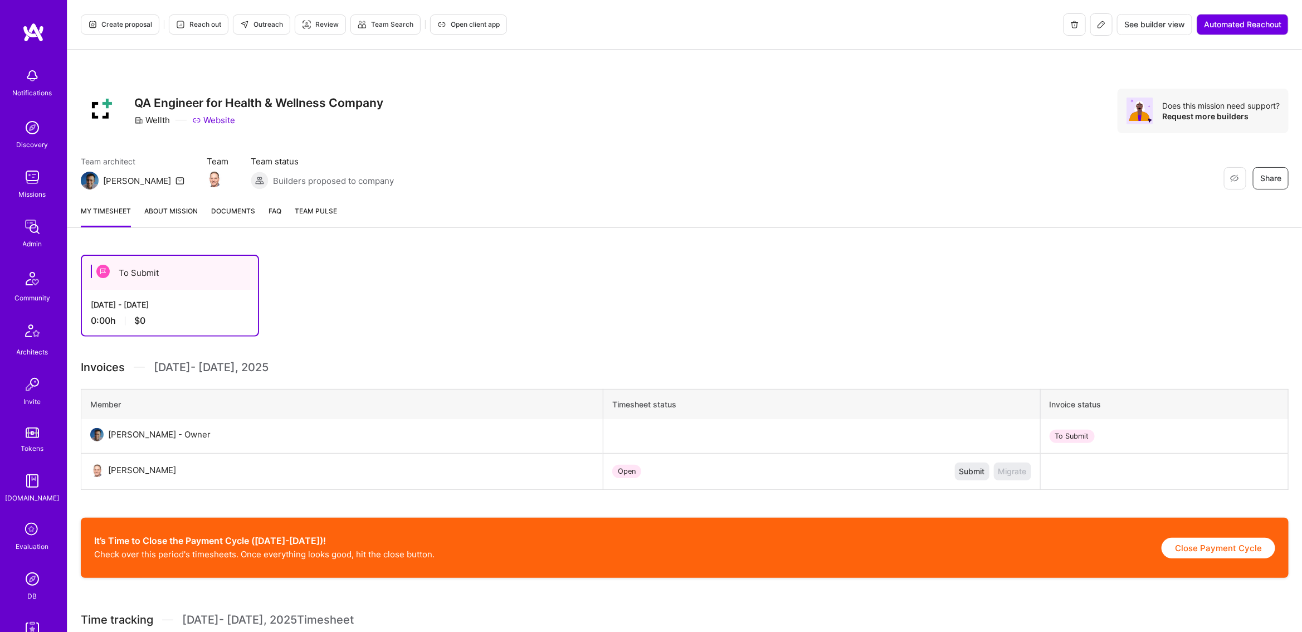
click at [1101, 27] on icon at bounding box center [1101, 24] width 9 height 9
